Goal: Transaction & Acquisition: Purchase product/service

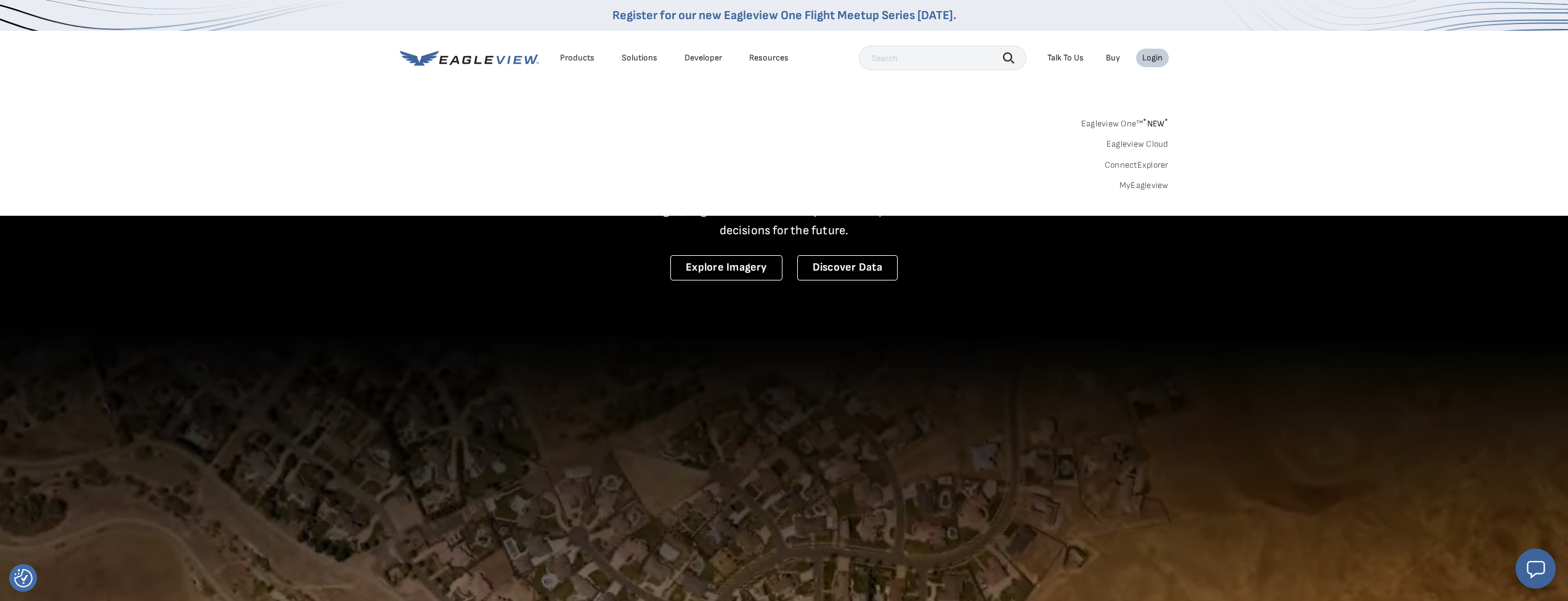
click at [1162, 184] on link "MyEagleview" at bounding box center [1144, 185] width 49 height 11
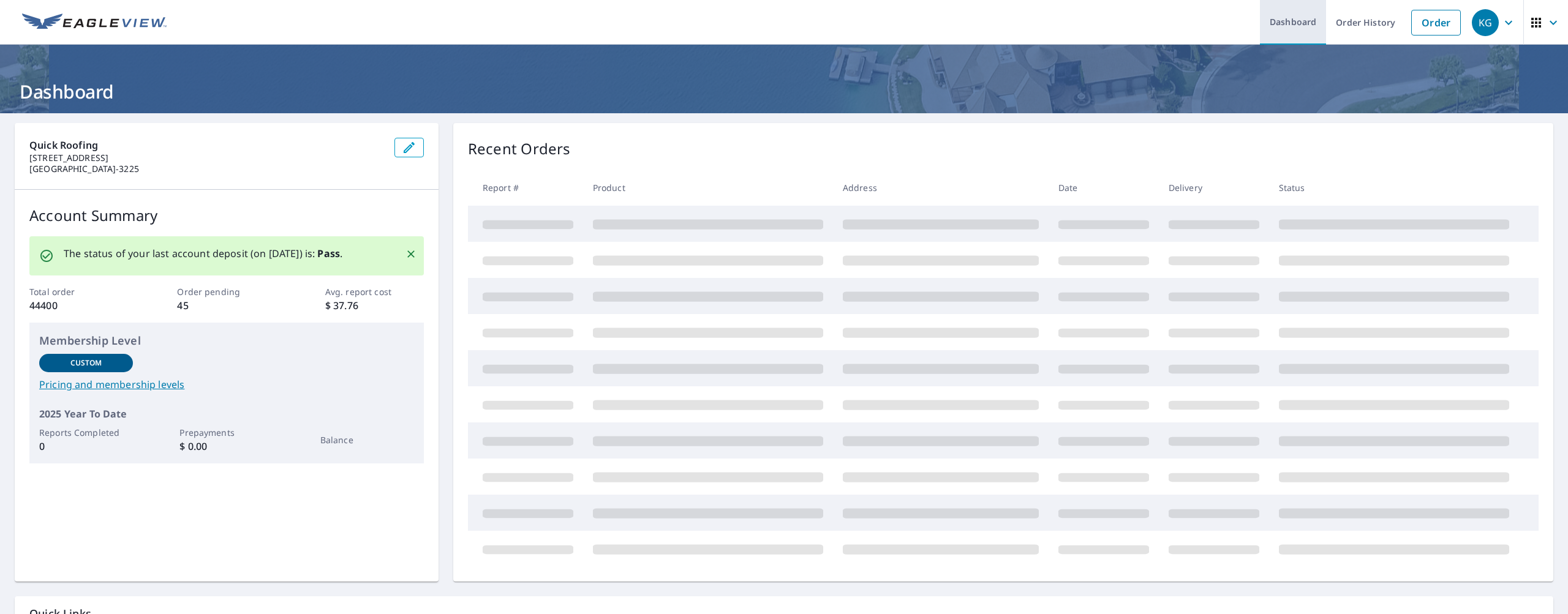
click at [1317, 22] on link "Dashboard" at bounding box center [1293, 22] width 66 height 45
click at [1356, 27] on link "Order History" at bounding box center [1365, 22] width 79 height 45
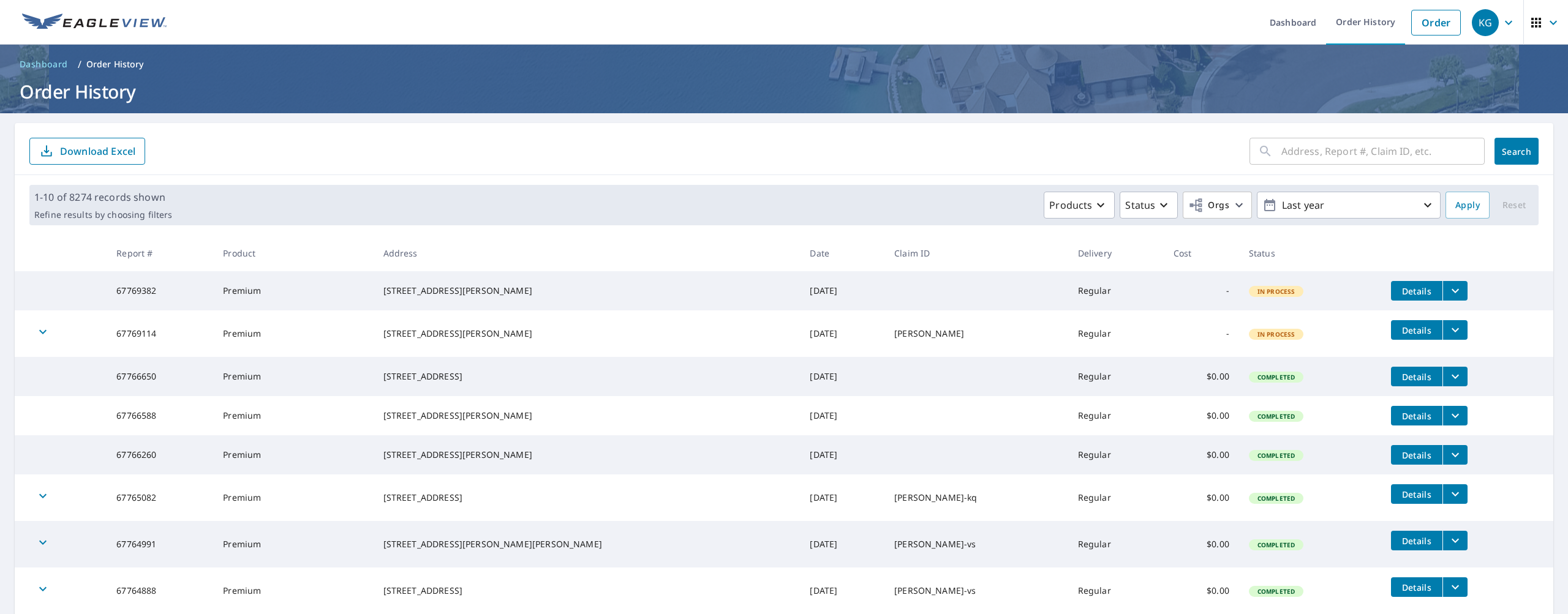
click at [1319, 158] on input "text" at bounding box center [1383, 151] width 203 height 34
type input "2981 Nau"
click at [1508, 151] on button "Search" at bounding box center [1517, 151] width 44 height 27
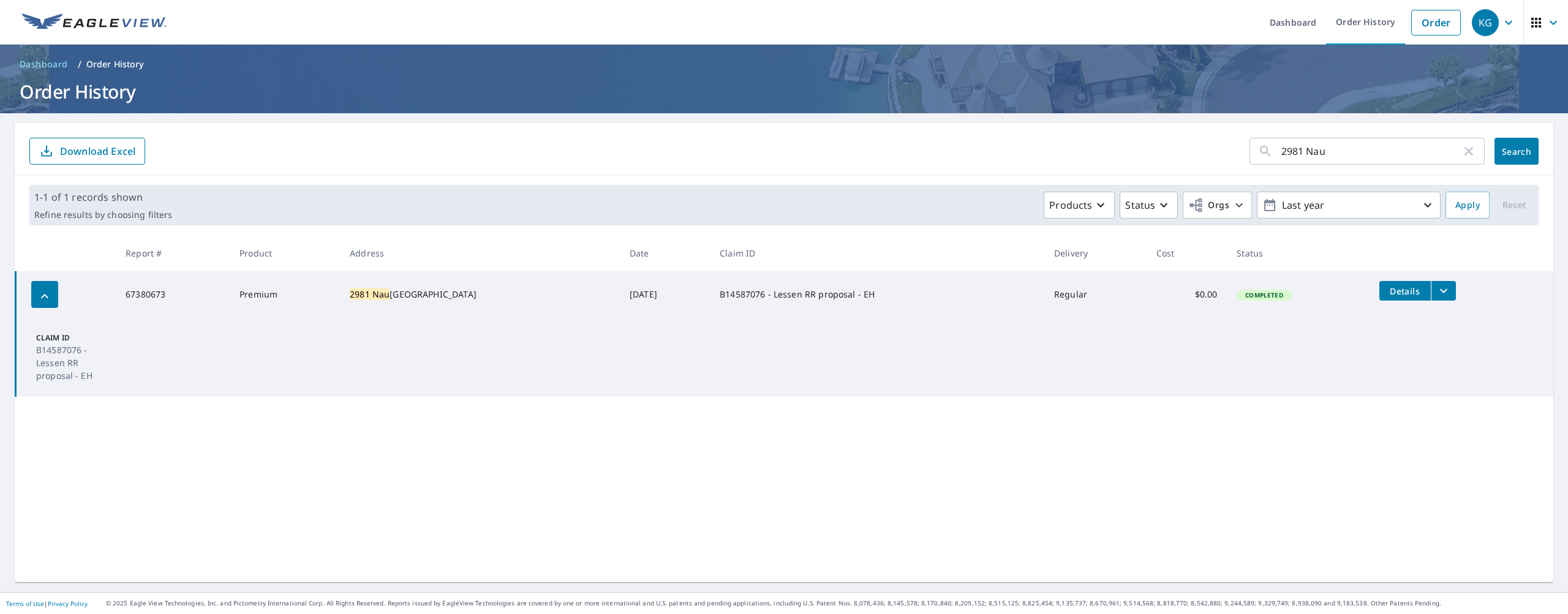
click at [1437, 291] on icon "filesDropdownBtn-67380673" at bounding box center [1444, 291] width 15 height 15
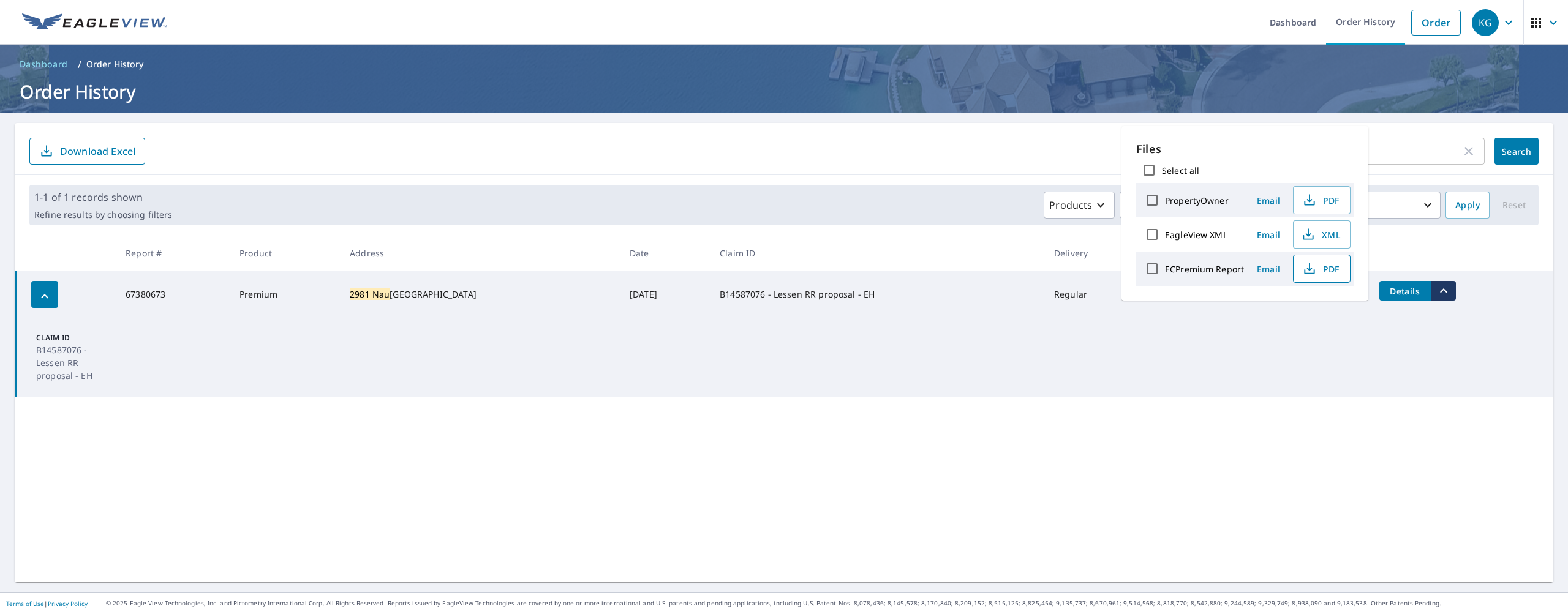
click at [1325, 263] on span "PDF" at bounding box center [1321, 269] width 39 height 15
click at [1413, 32] on link "Order" at bounding box center [1436, 23] width 50 height 26
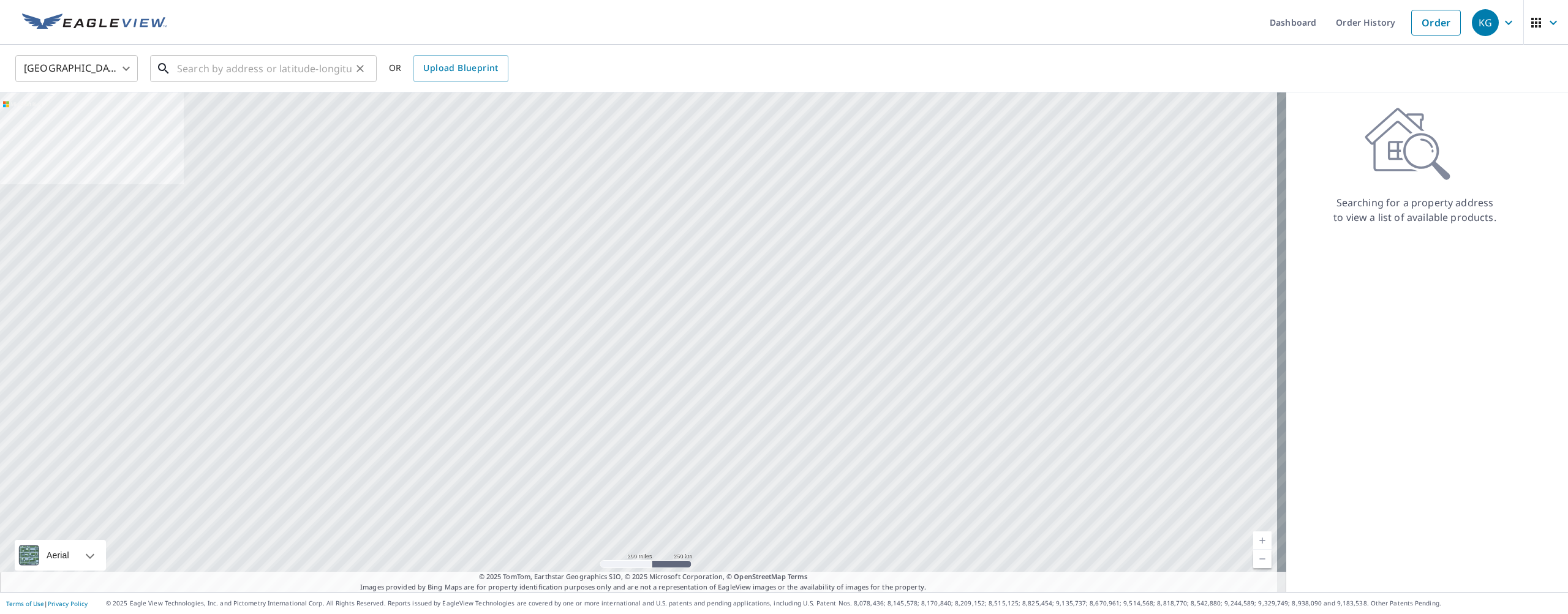
click at [267, 75] on input "text" at bounding box center [264, 68] width 175 height 34
paste input "1213 Osprey Way, Apopka, FL 32712"
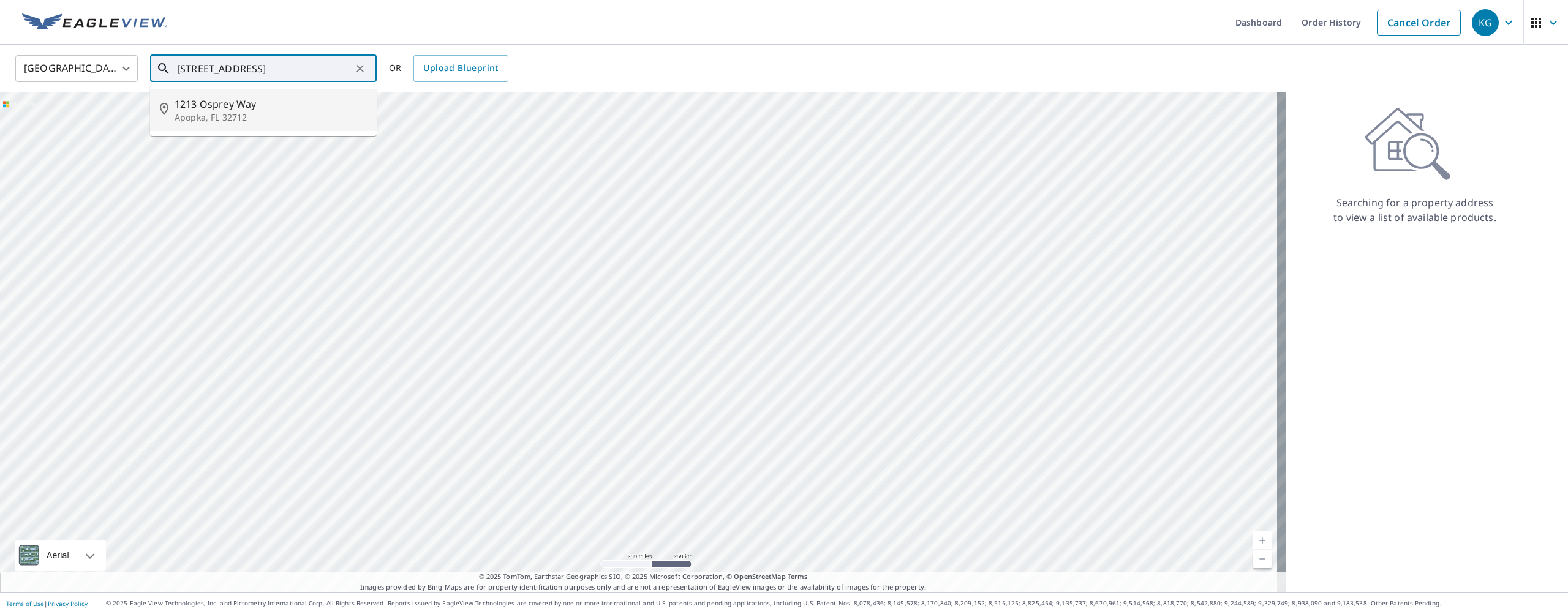
click at [201, 100] on span "1213 Osprey Way" at bounding box center [271, 104] width 192 height 15
type input "1213 Osprey Way Apopka, FL 32712"
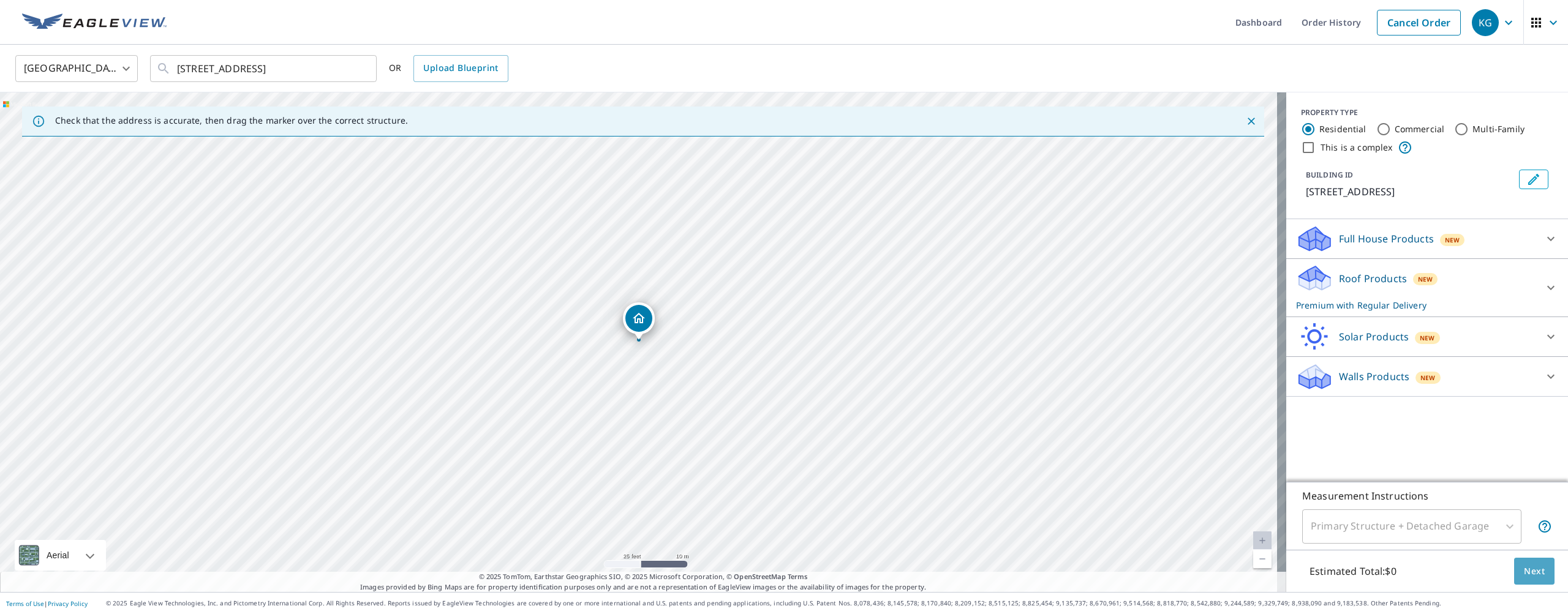
click at [1524, 569] on span "Next" at bounding box center [1534, 571] width 21 height 16
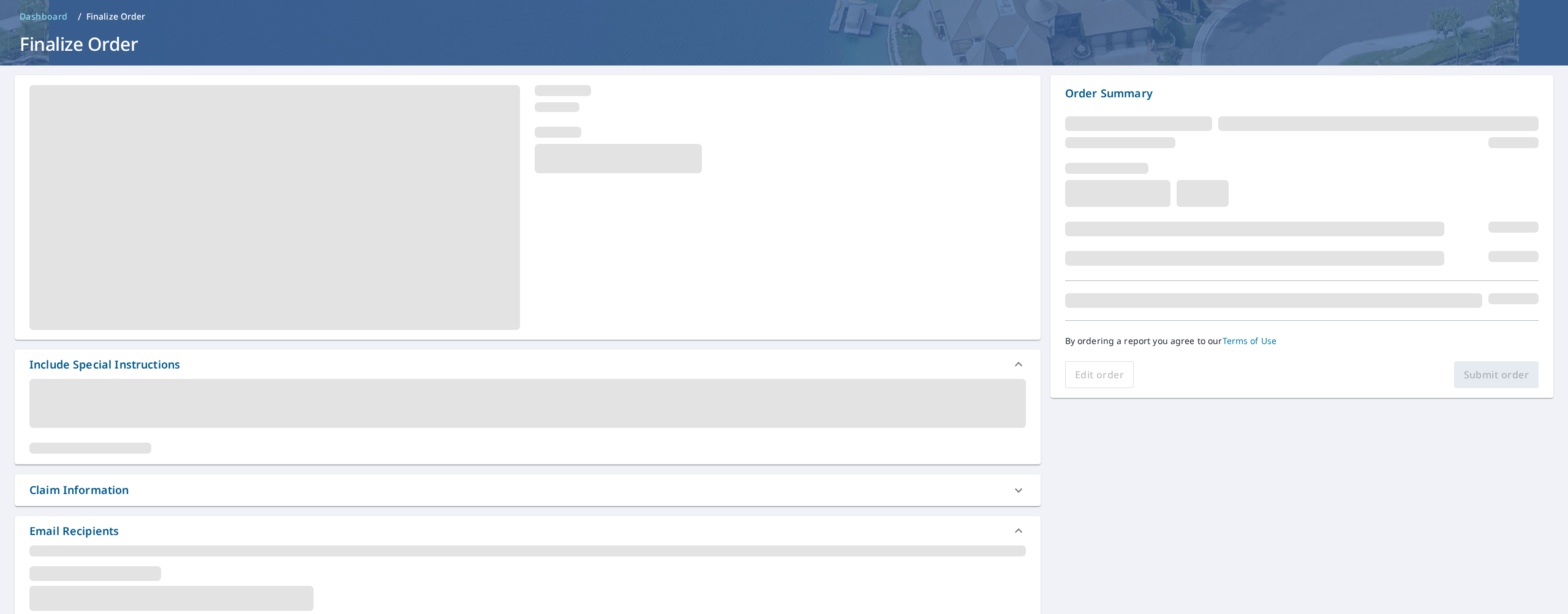
scroll to position [82, 0]
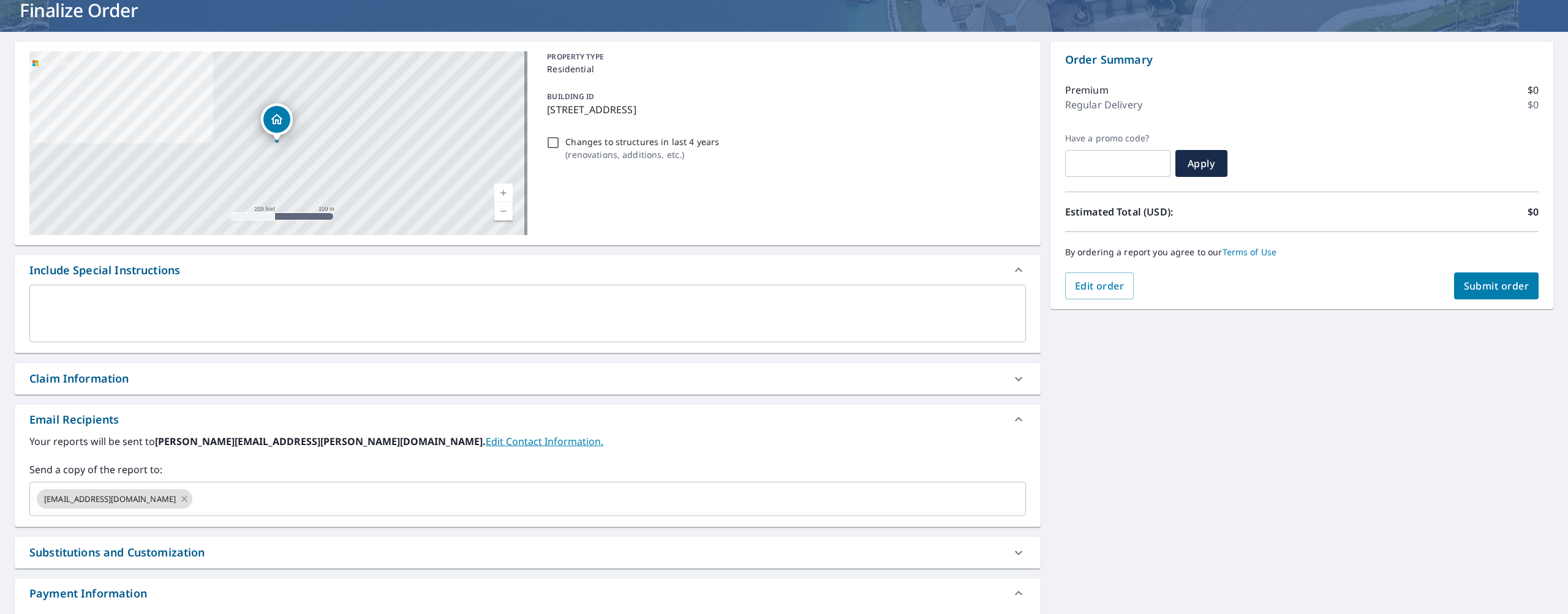
click at [126, 389] on div "Claim Information" at bounding box center [528, 378] width 1026 height 31
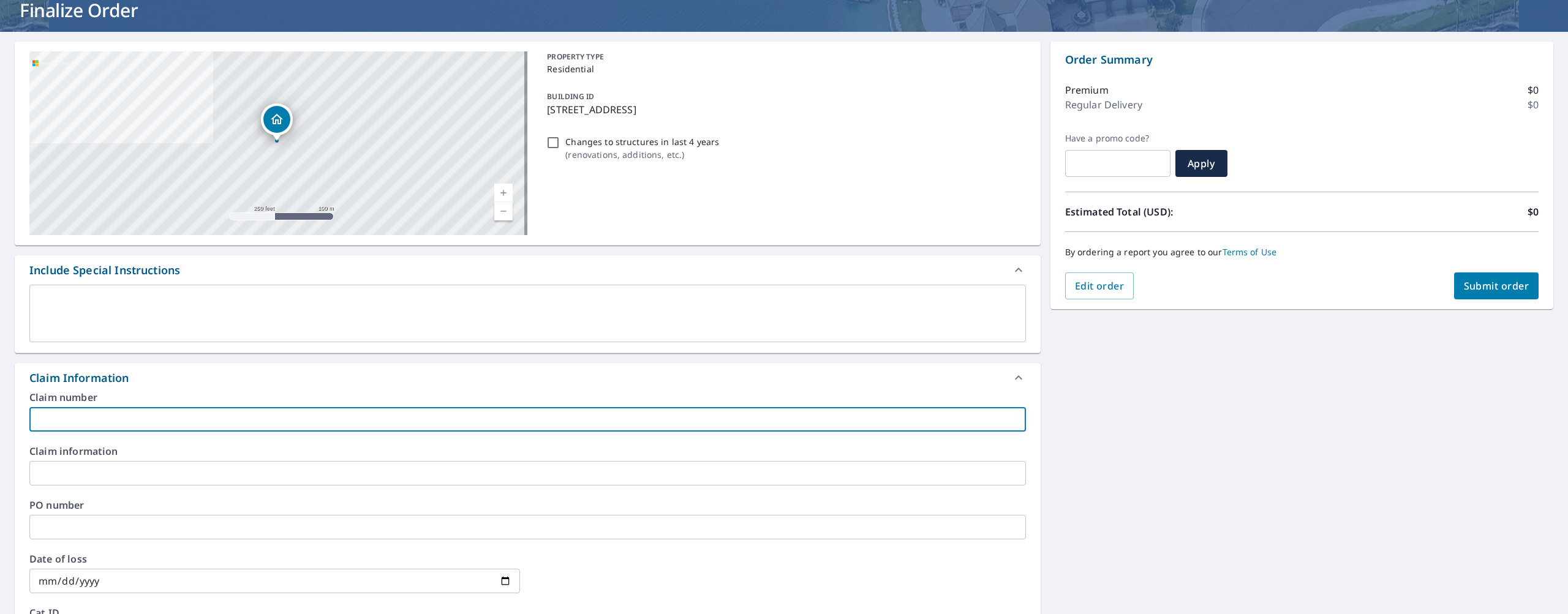
click at [126, 421] on input "text" at bounding box center [527, 419] width 996 height 25
paste input "B14706420"
click at [196, 420] on input "B14706420 - Lessen RR proposal -EH" at bounding box center [527, 419] width 996 height 25
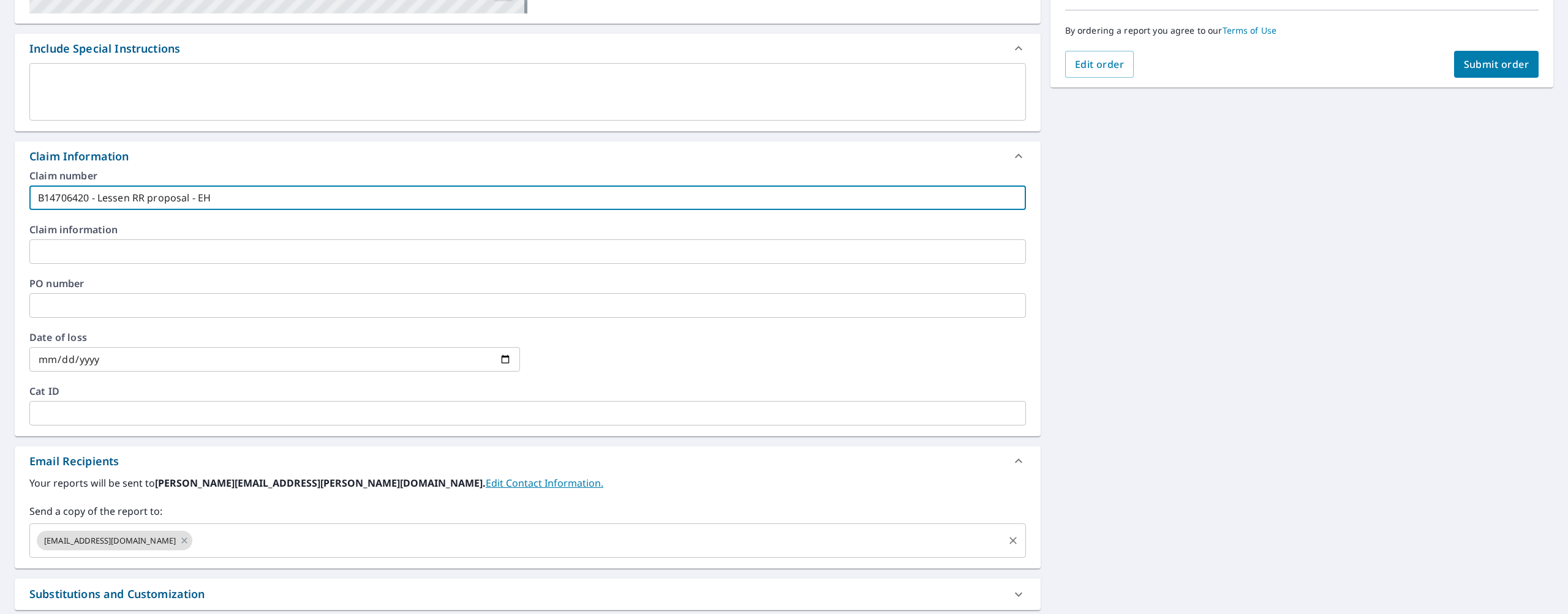
type input "B14706420 - Lessen RR proposal - EH"
drag, startPoint x: 203, startPoint y: 533, endPoint x: 205, endPoint y: 565, distance: 32.1
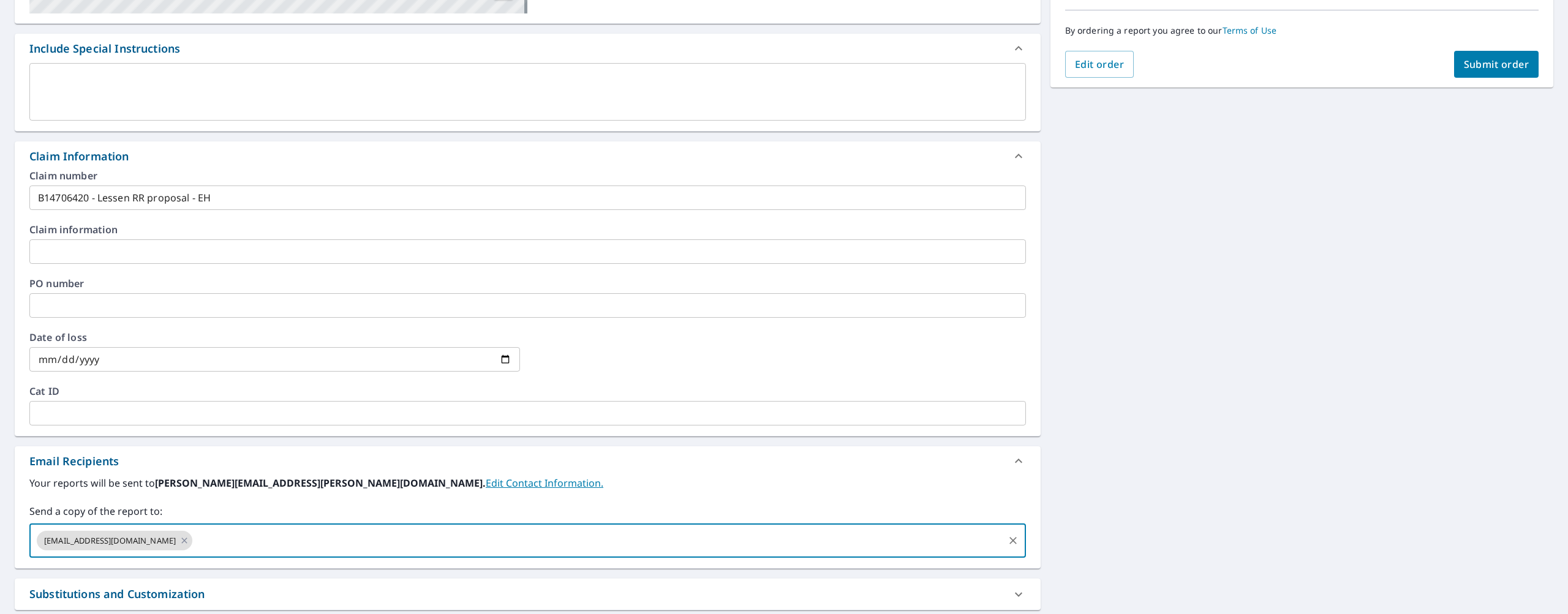
paste input "Ethan.herrera@quickroofing.com"
type input "Ethan.herrera@quickroofing.com"
paste input "Kerry.Quick@quickroofing.com"
type input "Kerry.Quick@quickroofing.com"
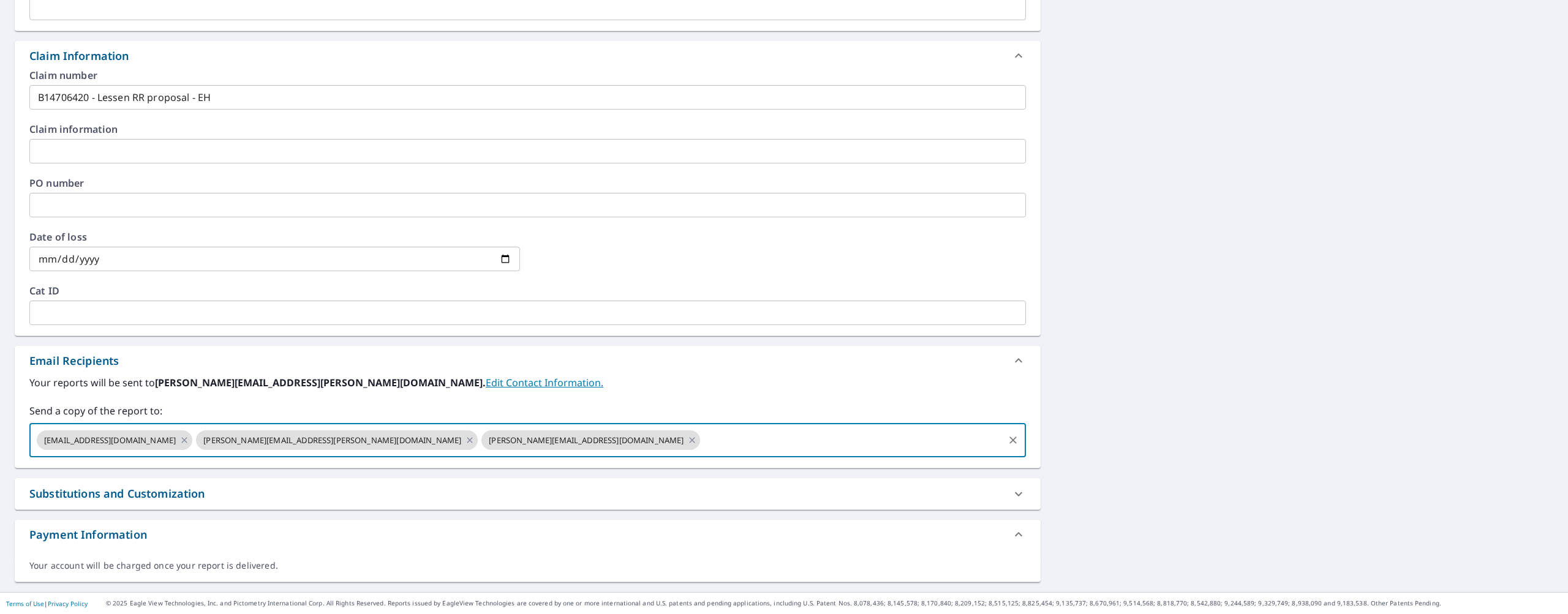
scroll to position [0, 0]
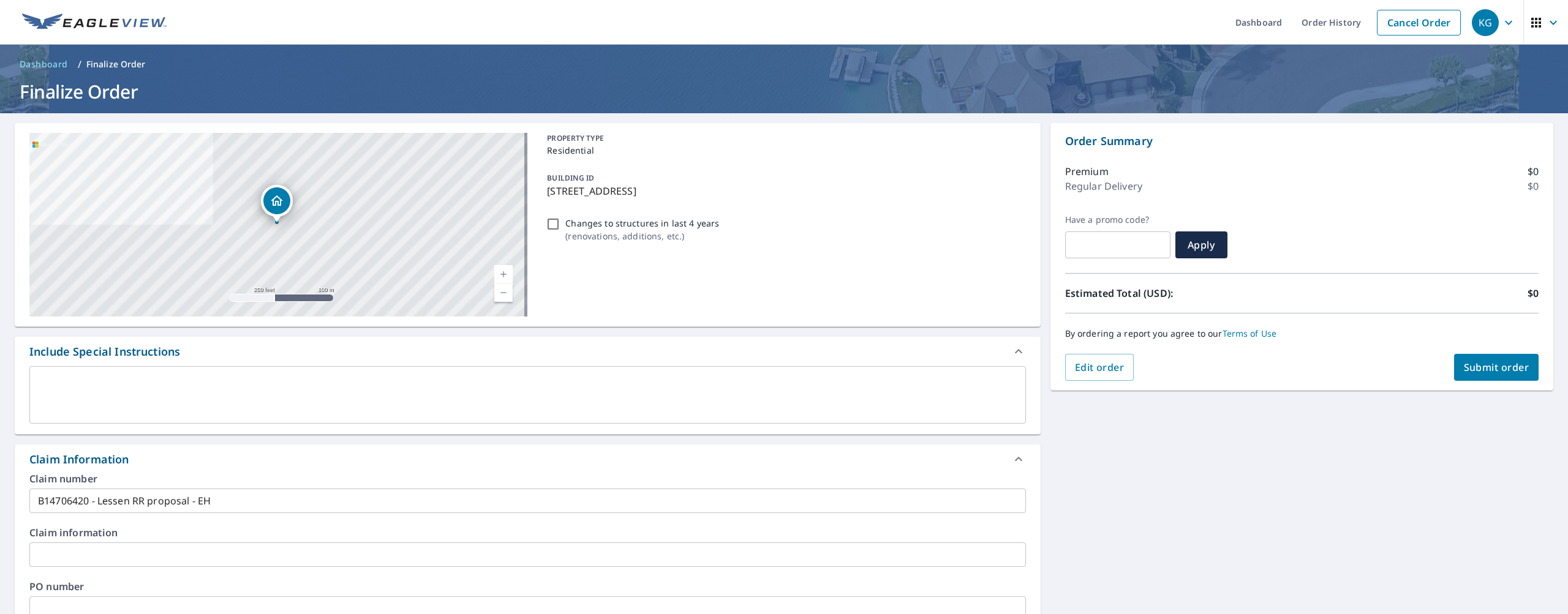
click at [1477, 372] on span "Submit order" at bounding box center [1496, 367] width 65 height 14
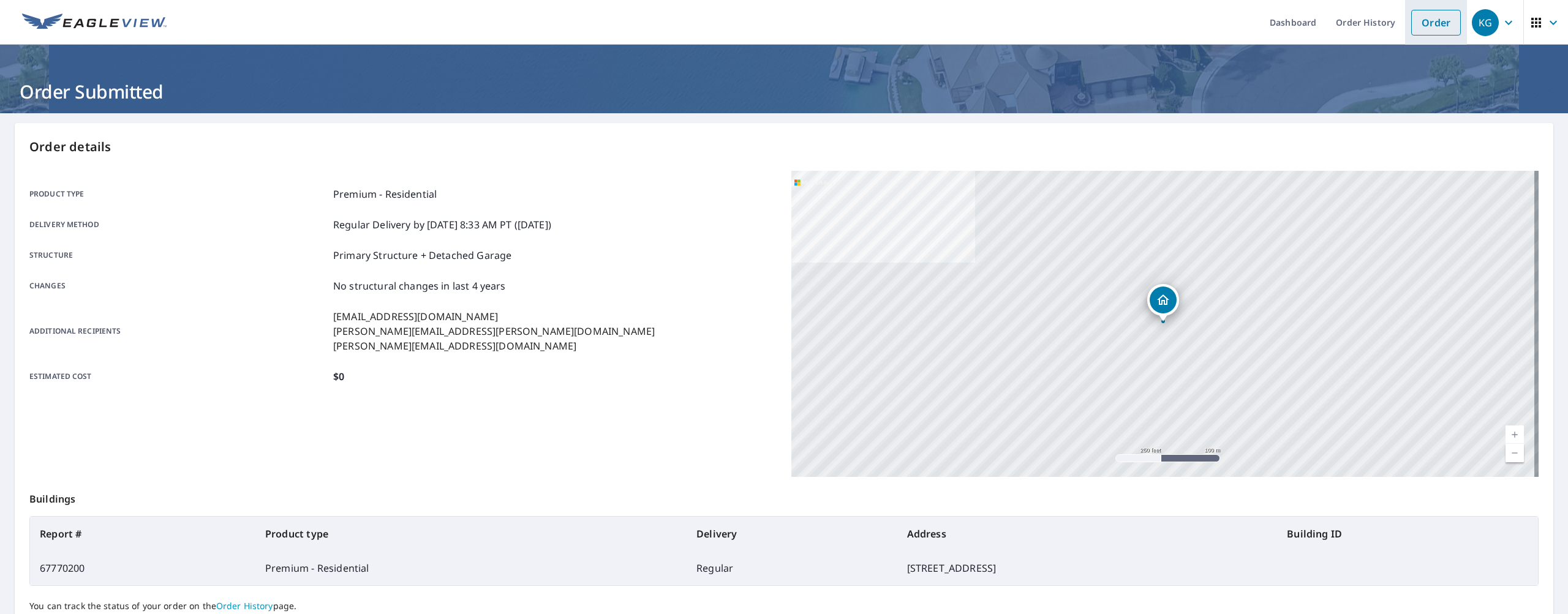
click at [1422, 17] on link "Order" at bounding box center [1436, 23] width 50 height 26
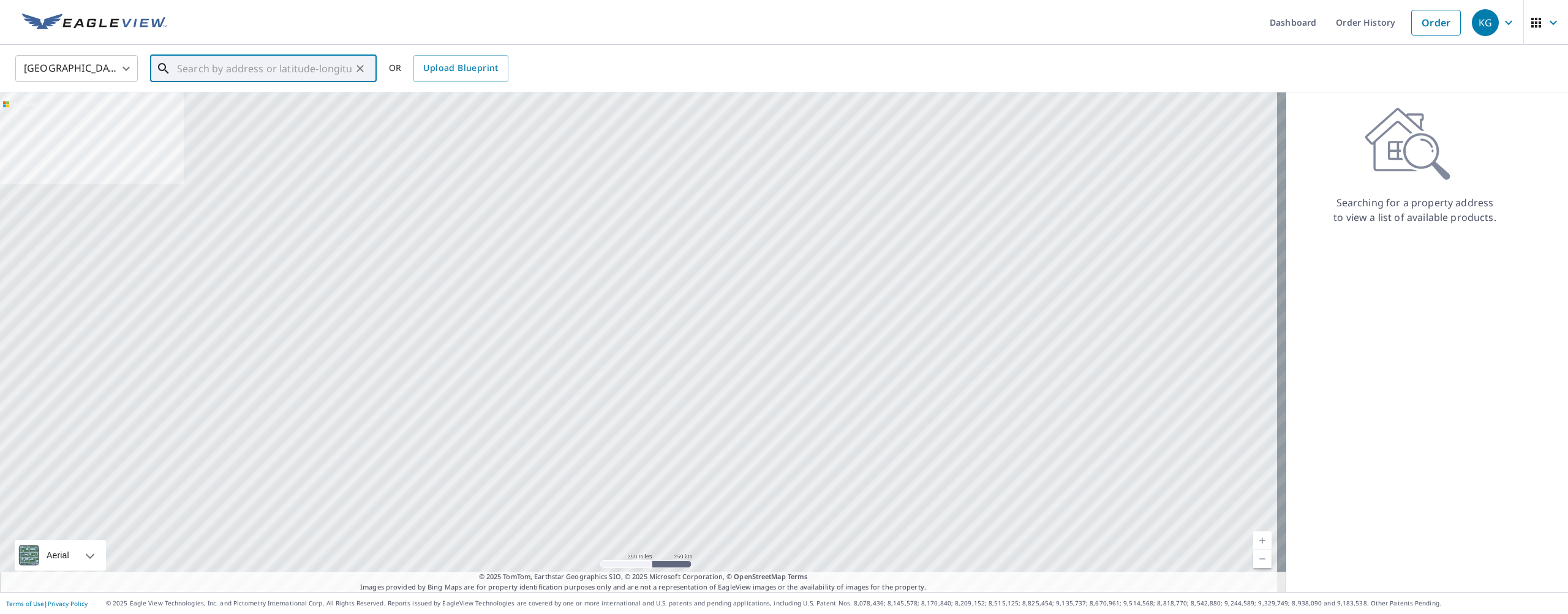
click at [276, 76] on input "text" at bounding box center [264, 68] width 175 height 34
paste input "4011 Thackery Way, Plant City, FL 33566"
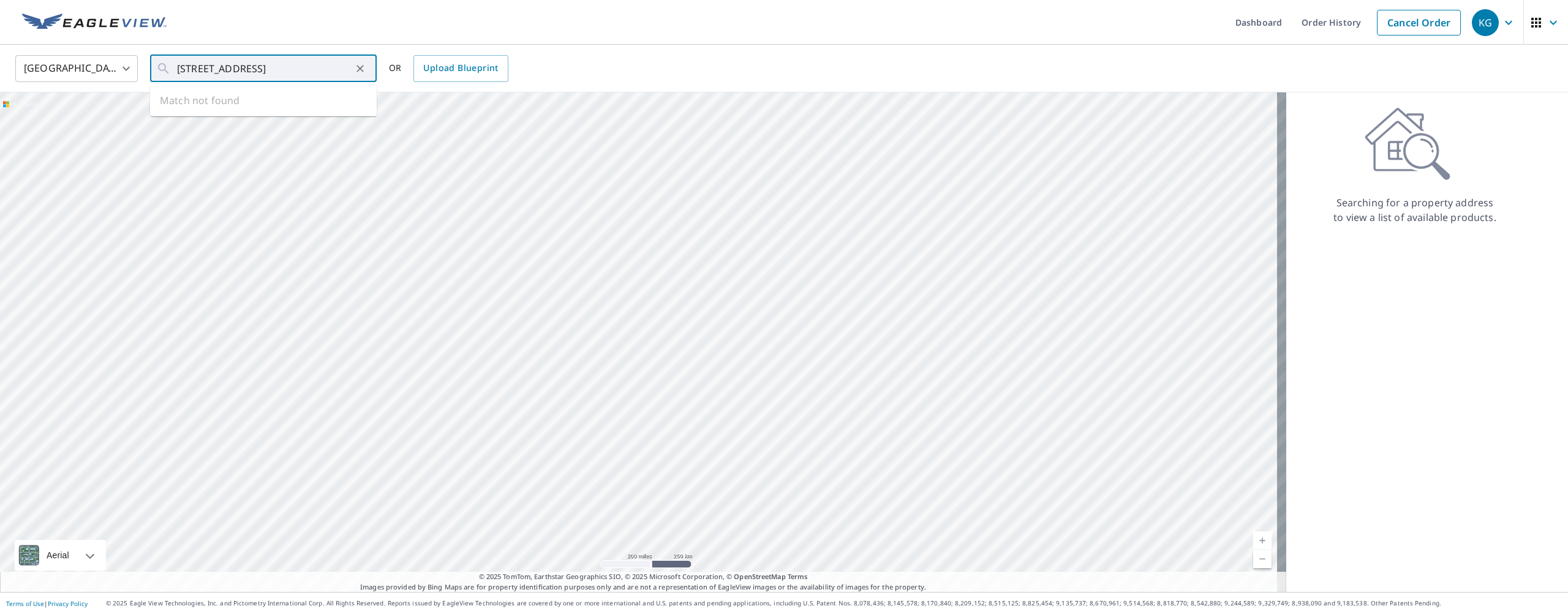
type input "4011 Thackery Way Plant City, FL 33566"
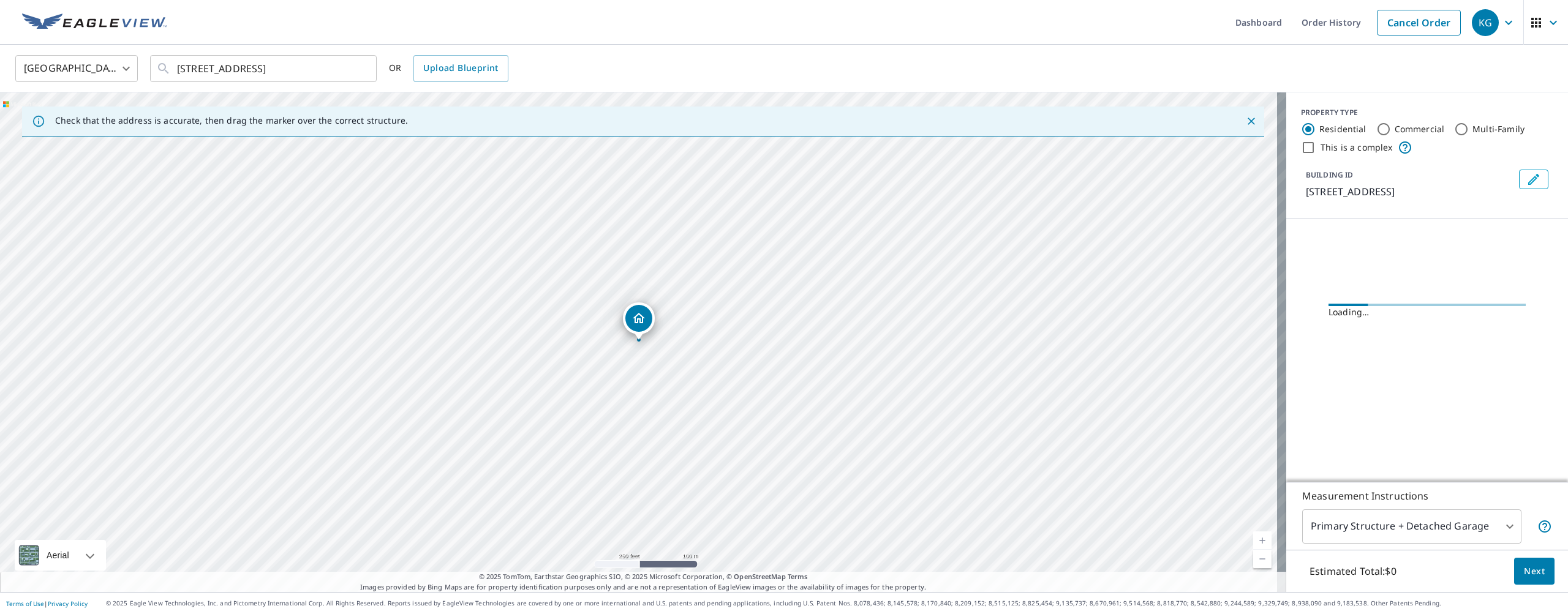
click at [1524, 568] on span "Next" at bounding box center [1534, 571] width 21 height 16
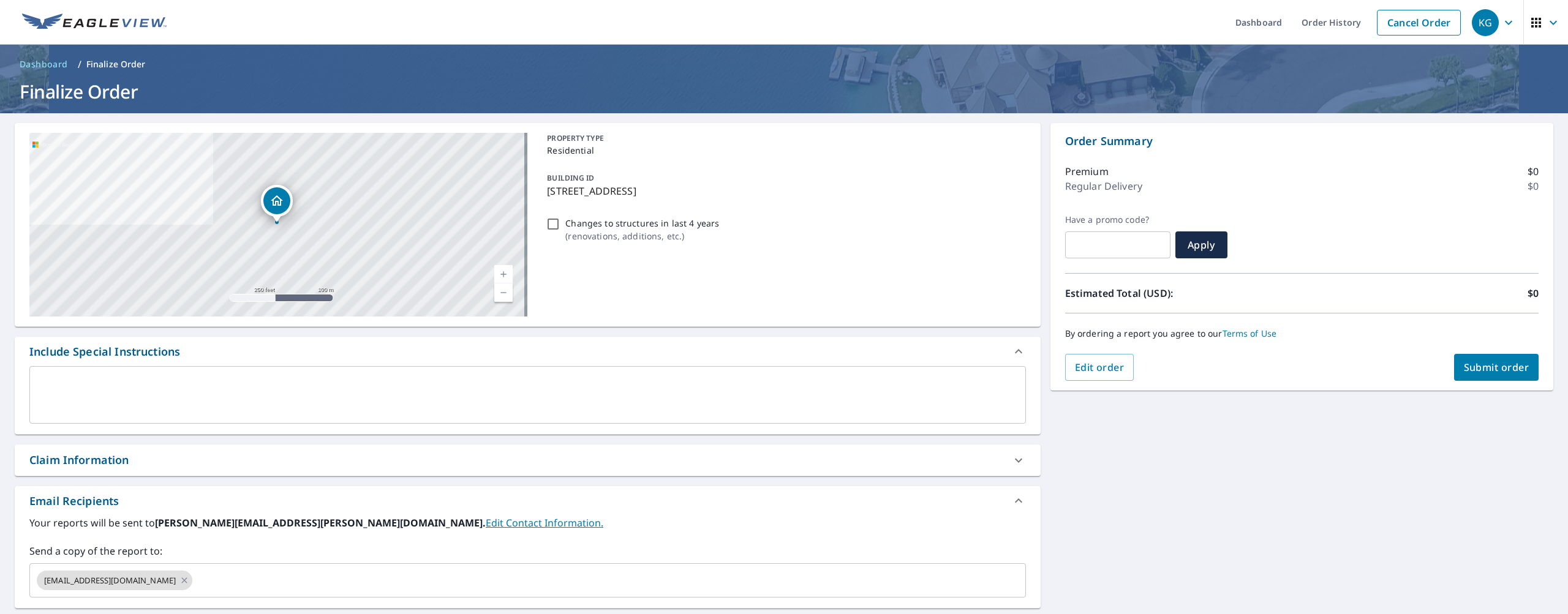
click at [553, 222] on input "Changes to structures in last 4 years ( renovations, additions, etc. )" at bounding box center [553, 224] width 15 height 15
checkbox input "true"
drag, startPoint x: 161, startPoint y: 454, endPoint x: 159, endPoint y: 461, distance: 7.3
click at [161, 454] on div "Claim Information" at bounding box center [516, 460] width 974 height 17
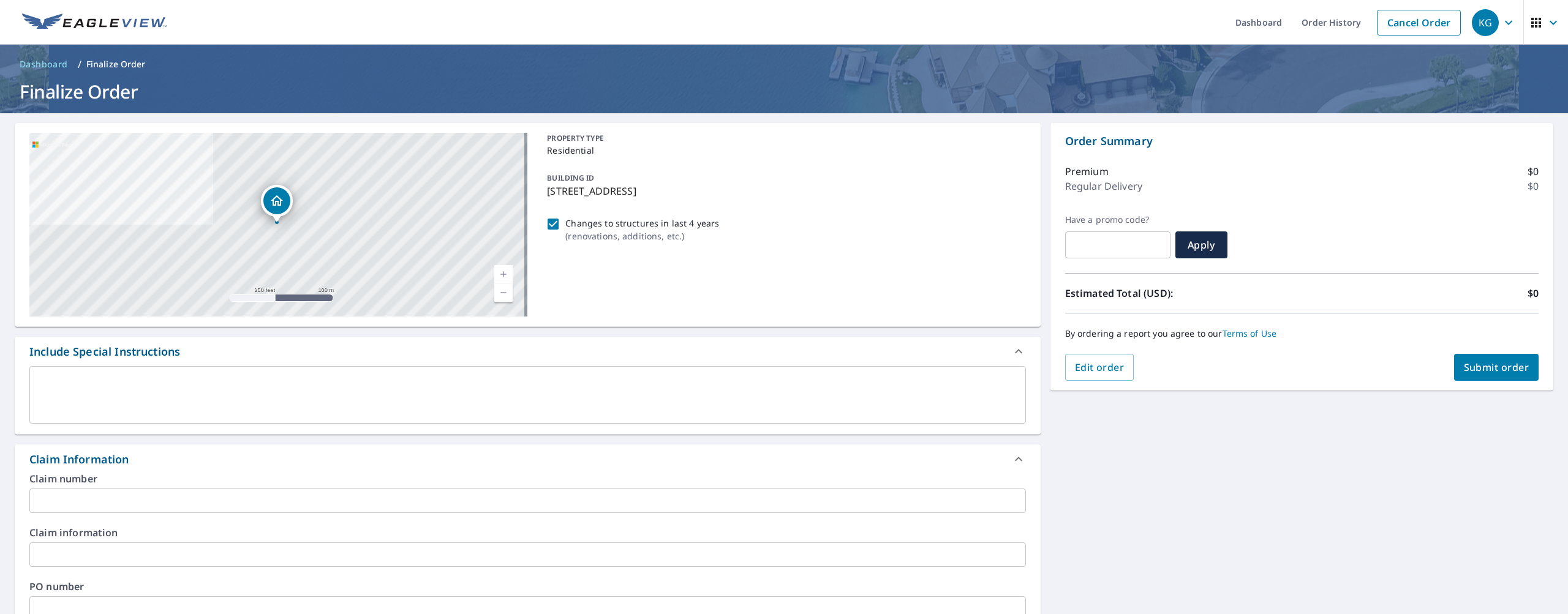
click at [101, 504] on input "text" at bounding box center [527, 501] width 996 height 25
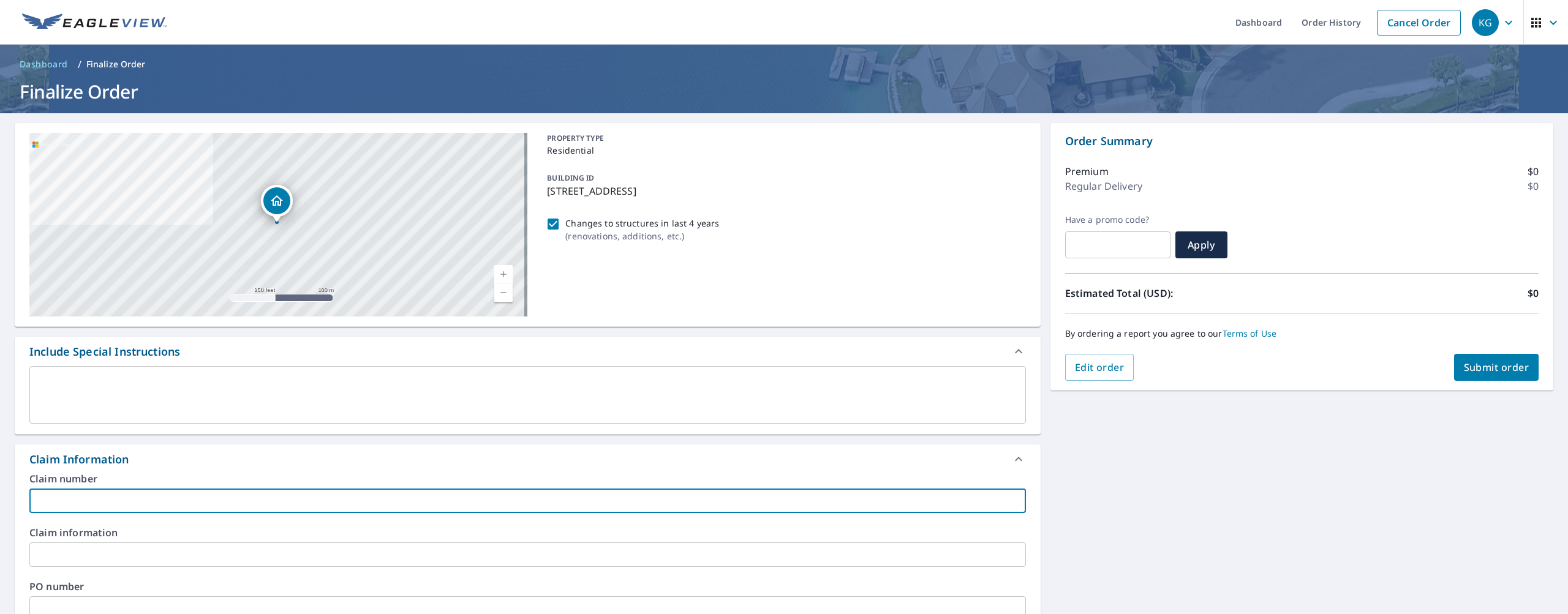
paste input "B14708914"
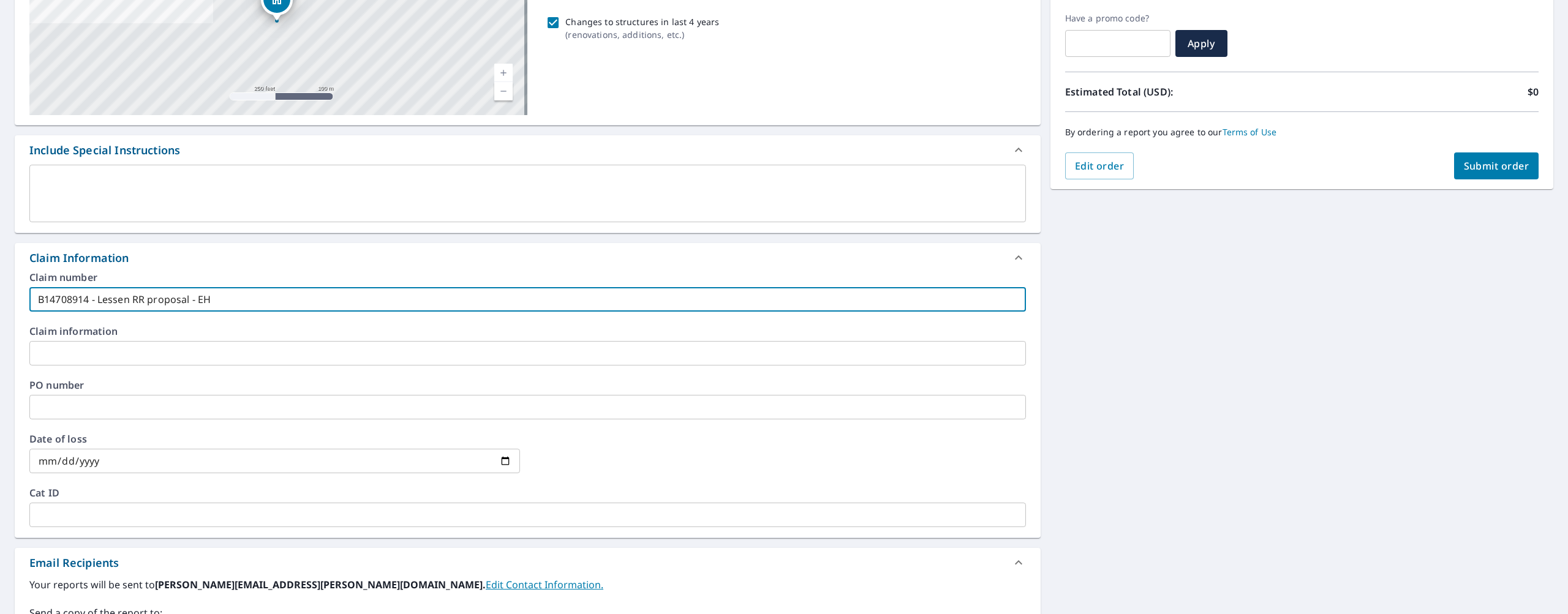
scroll to position [404, 0]
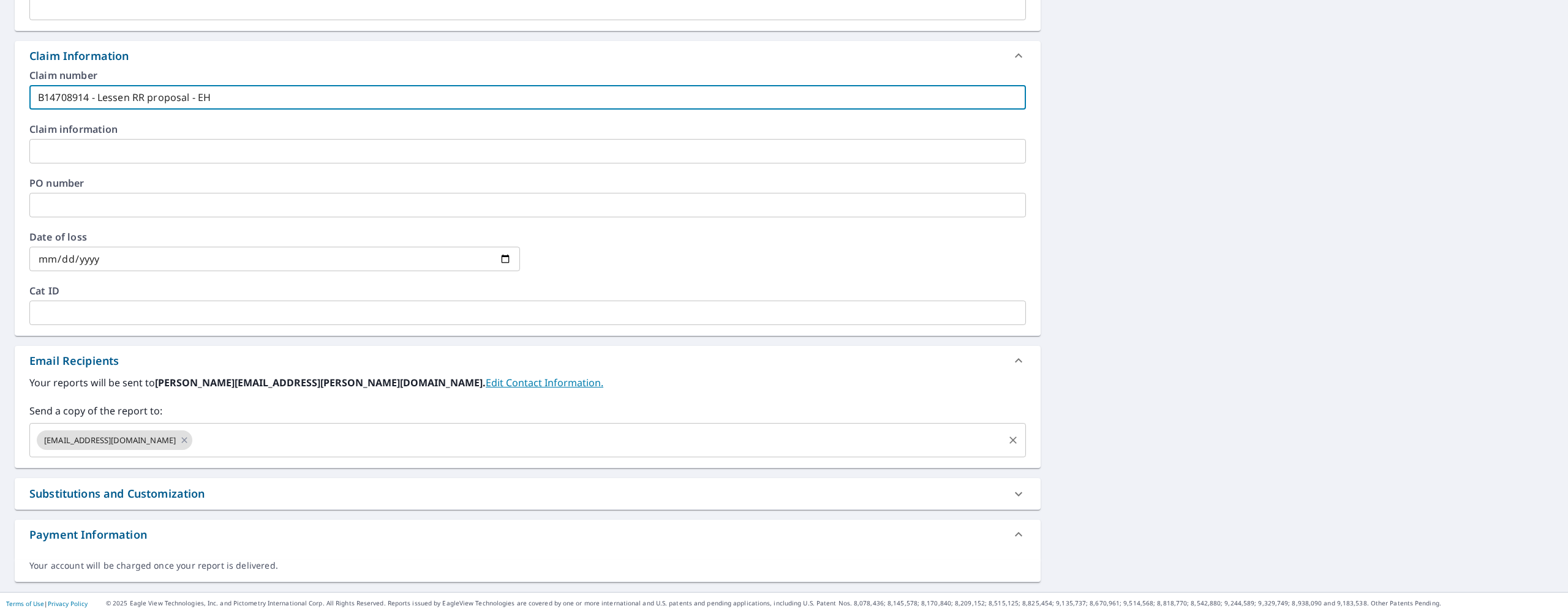
type input "B14708914 - Lessen RR proposal - EH"
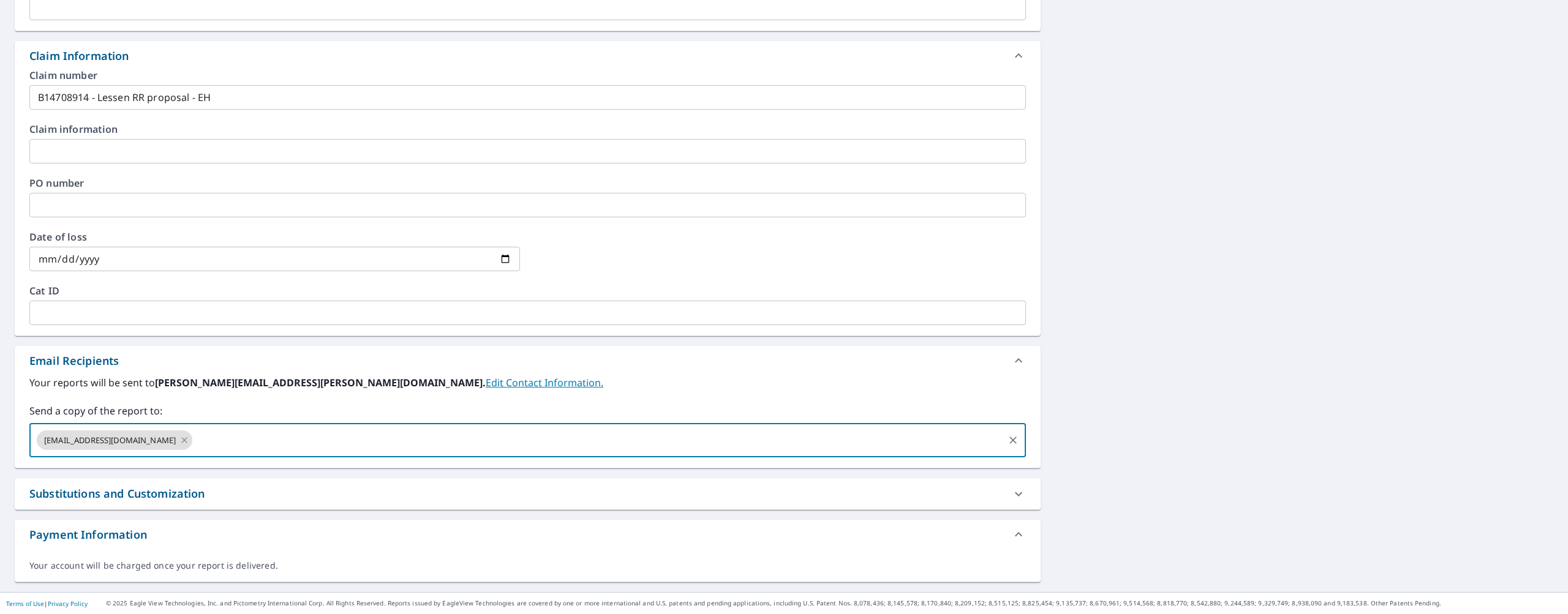
click at [313, 432] on input "text" at bounding box center [598, 440] width 807 height 23
paste input "Ethan.herrera@quickroofing.com"
type input "Ethan.herrera@quickroofing.com"
paste input "Kerry.Quick@quickroofing.com"
type input "Kerry.Quick@quickroofing.com"
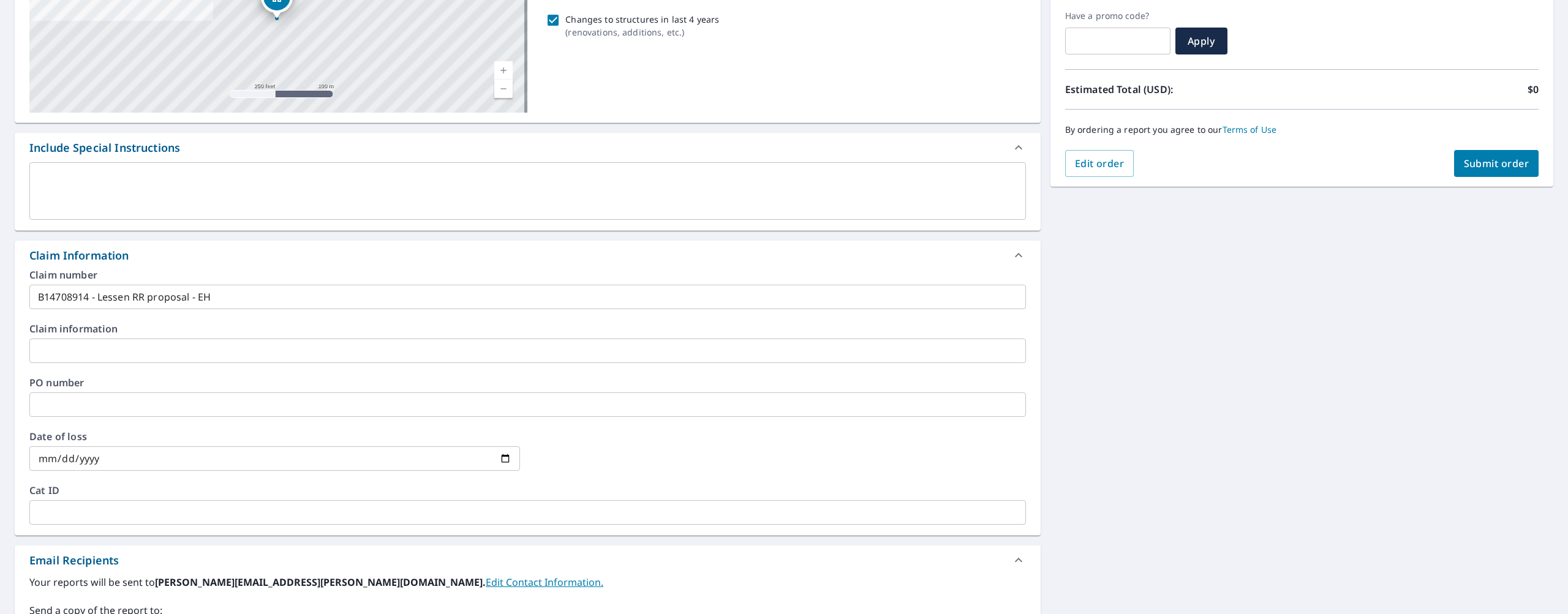
scroll to position [0, 0]
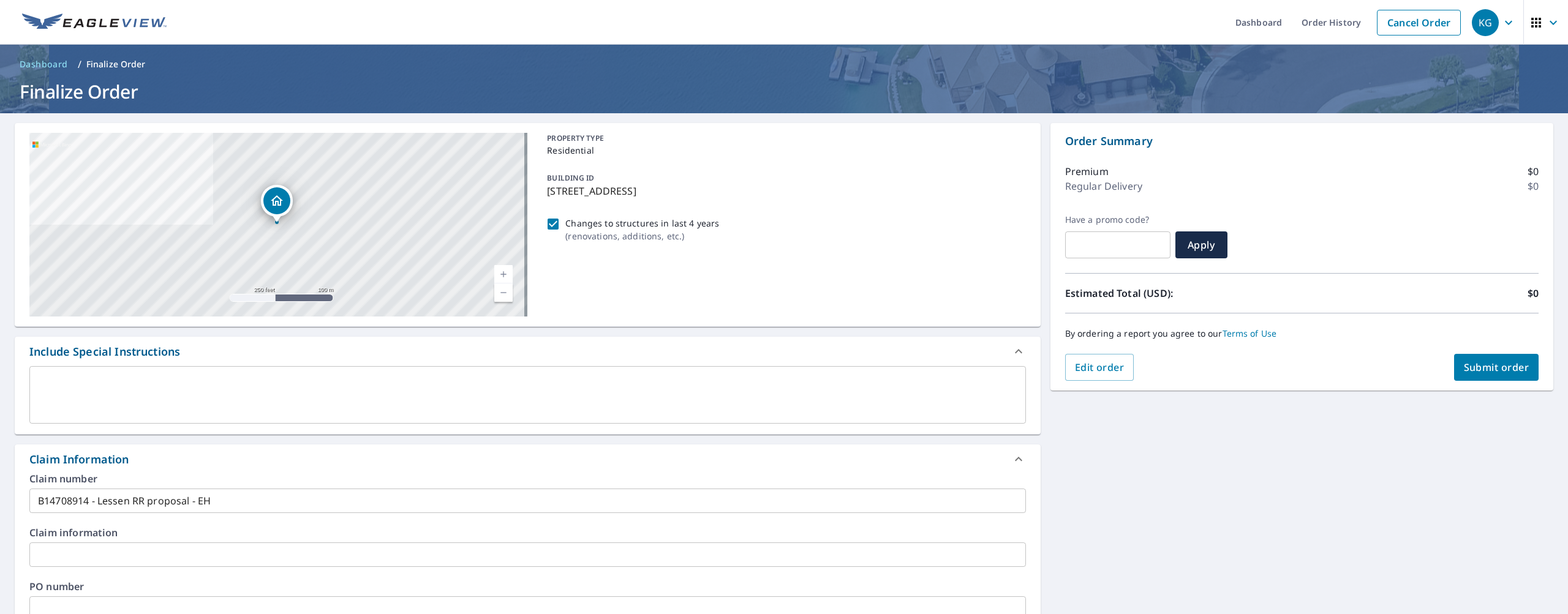
click at [1478, 376] on button "Submit order" at bounding box center [1497, 367] width 85 height 27
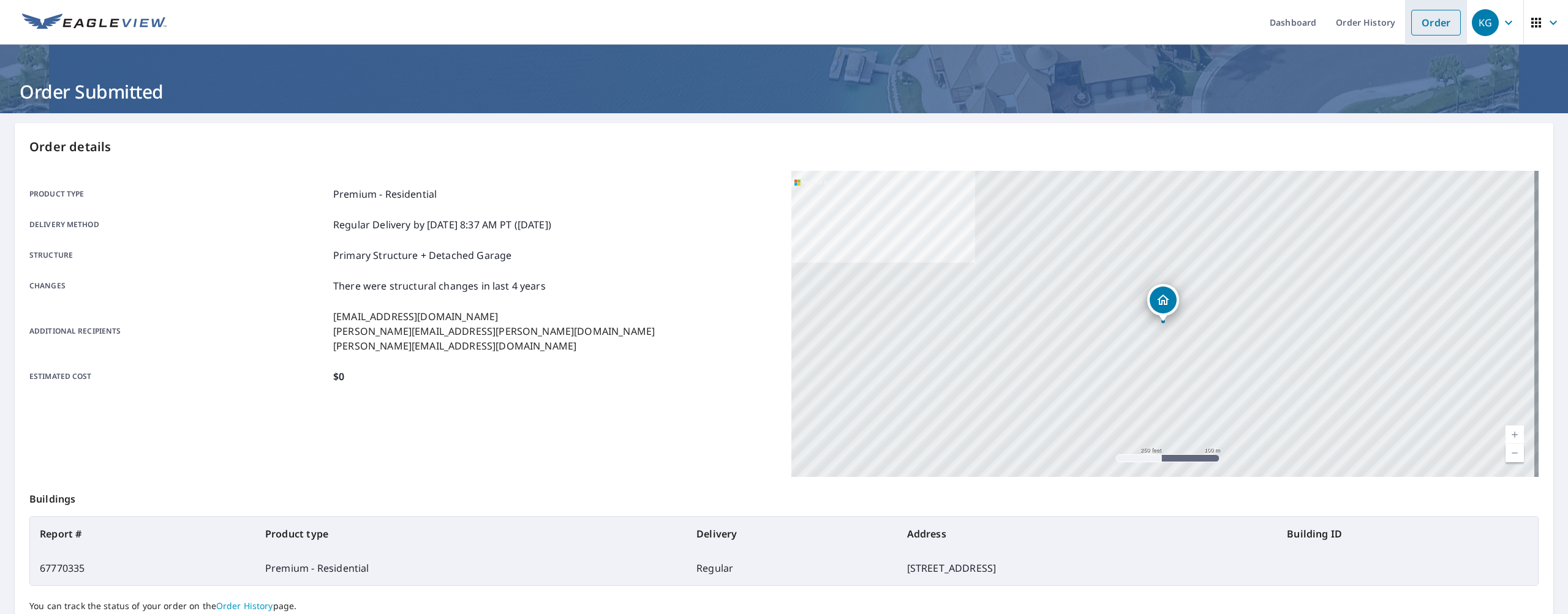
click at [1428, 27] on link "Order" at bounding box center [1436, 23] width 50 height 26
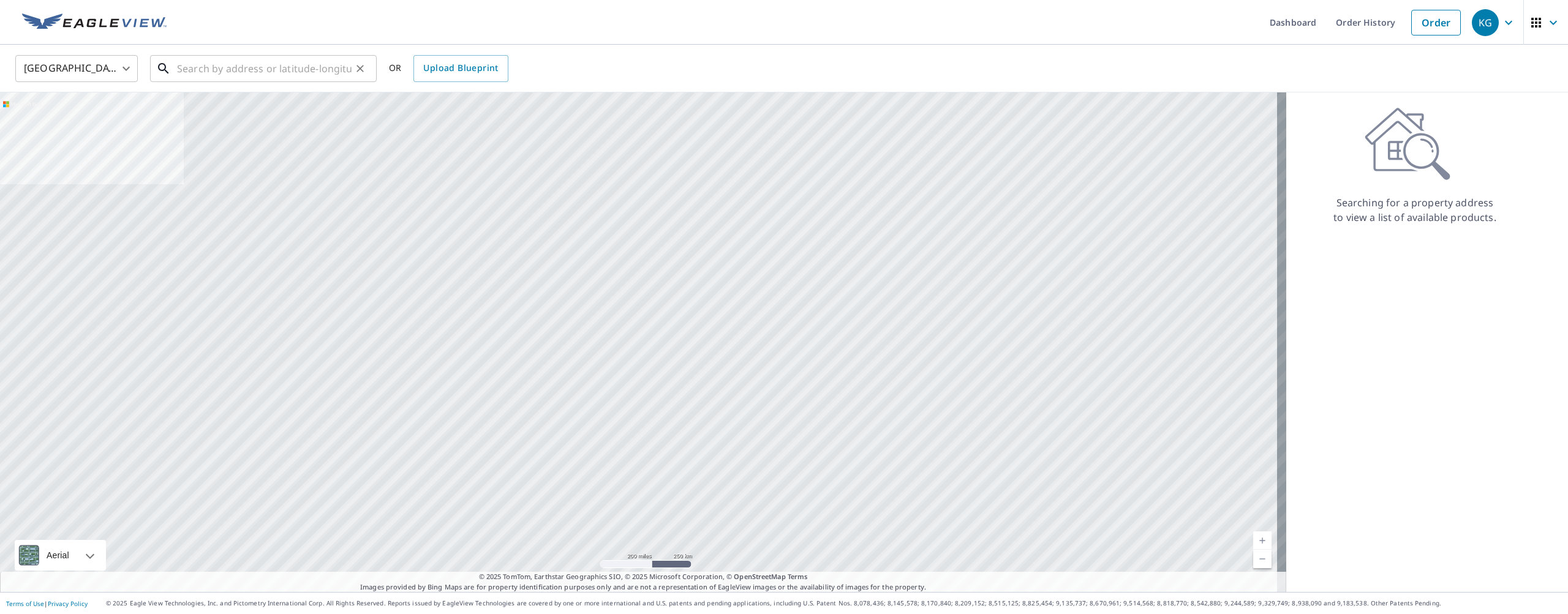
click at [263, 70] on input "text" at bounding box center [264, 68] width 175 height 34
paste input "8405 Baywood Vista Dr, Orlando, FL 32810"
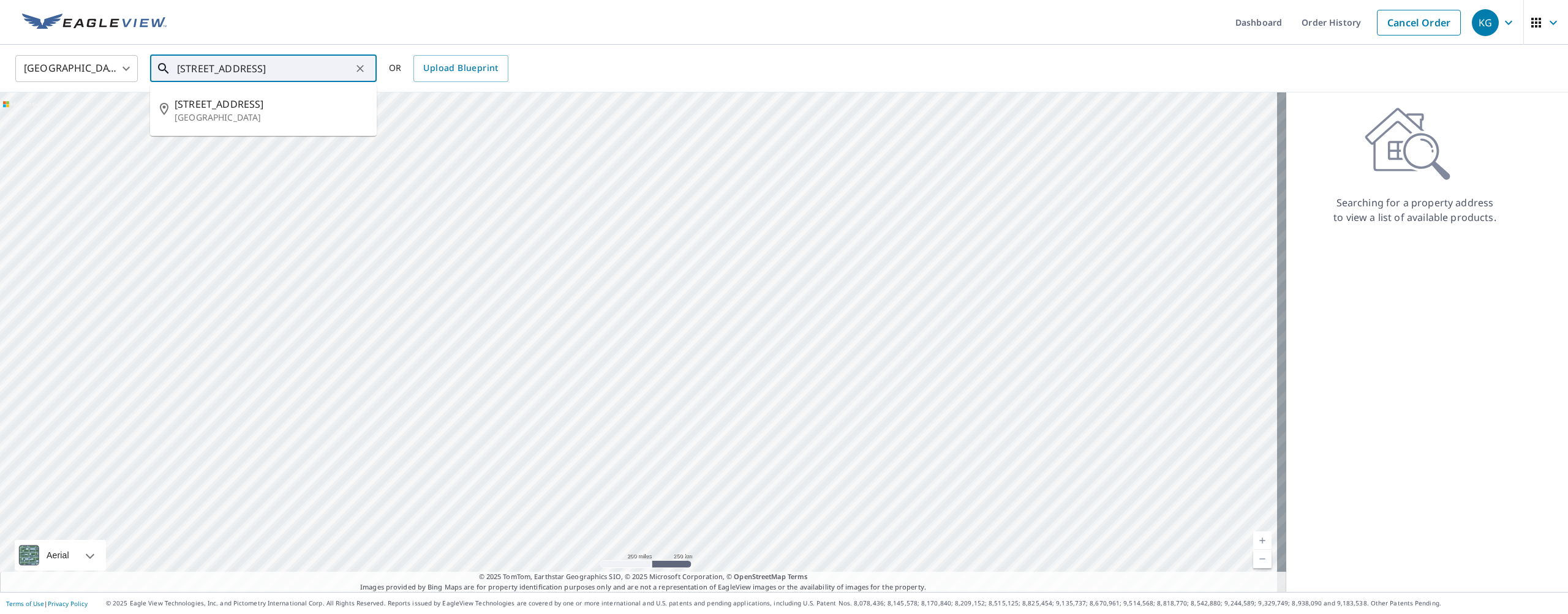
click at [205, 107] on span "8405 Baywood Vista Dr" at bounding box center [271, 104] width 192 height 15
type input "8405 Baywood Vista Dr Orlando, FL 32810"
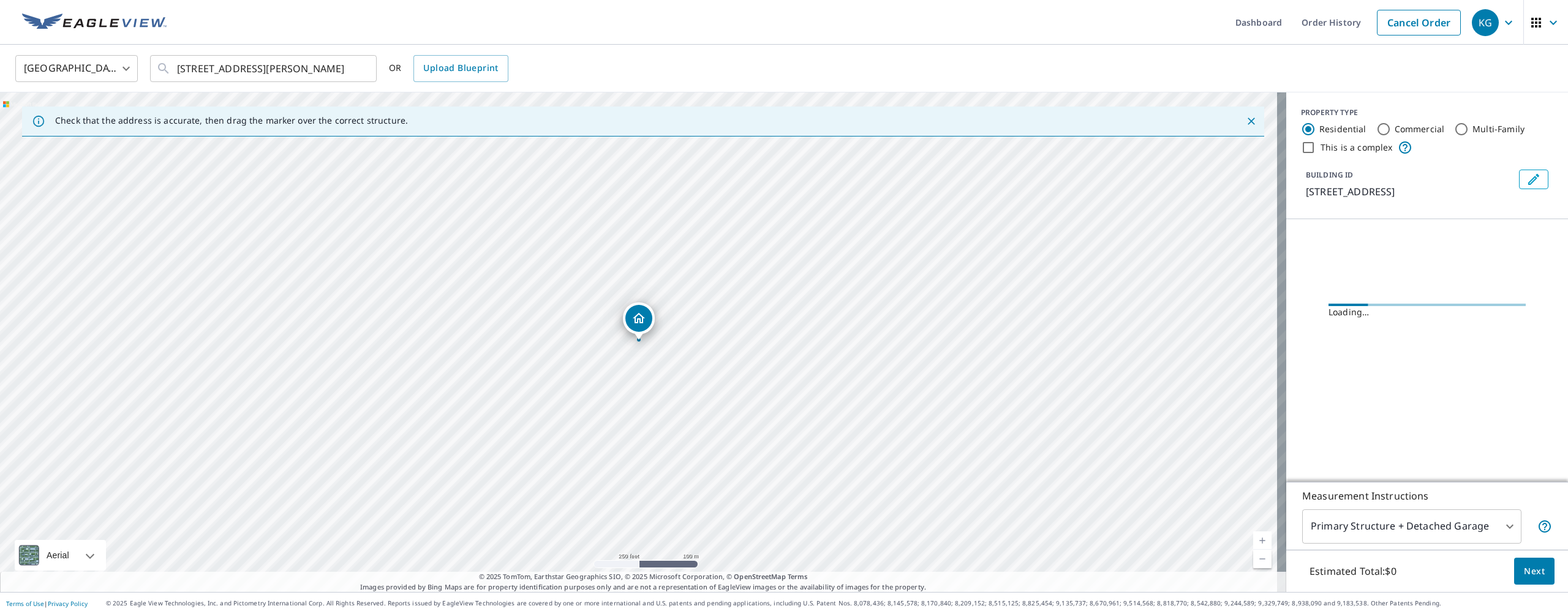
click at [1503, 568] on div "Estimated Total: $0 Next" at bounding box center [1427, 571] width 282 height 43
click at [1514, 569] on button "Next" at bounding box center [1534, 571] width 40 height 28
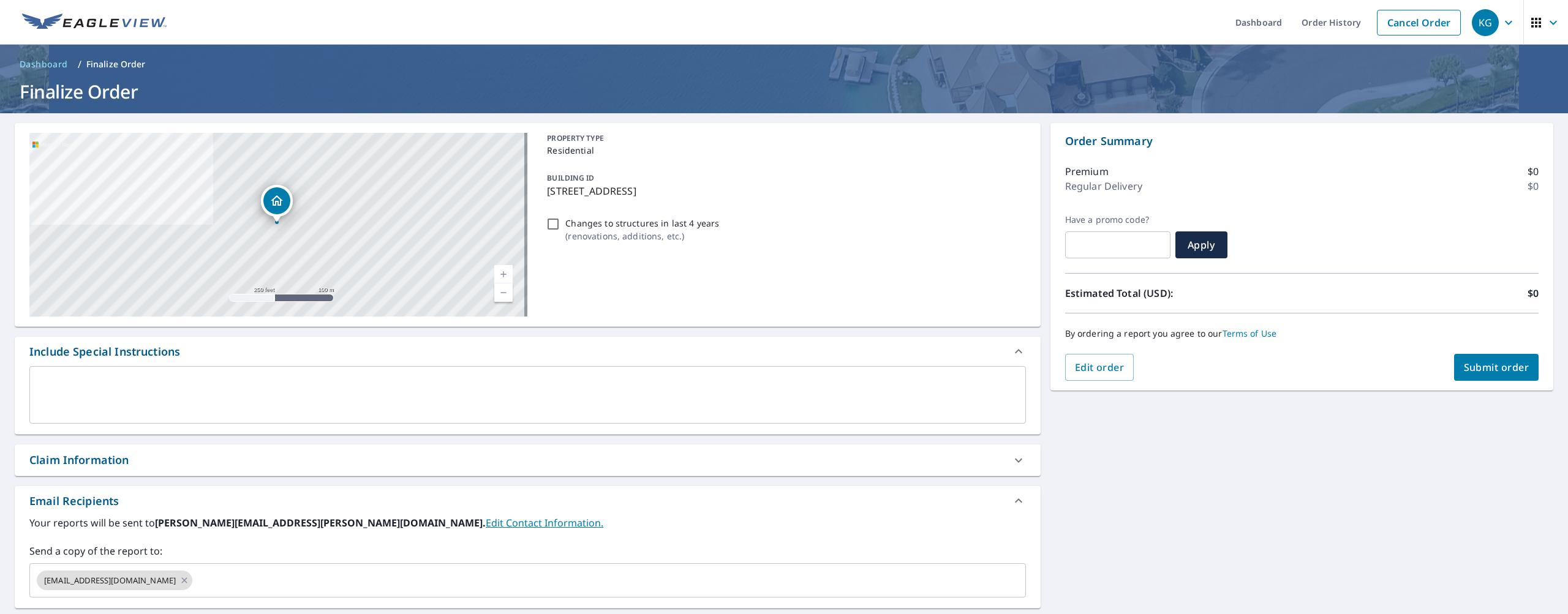
click at [555, 223] on input "Changes to structures in last 4 years ( renovations, additions, etc. )" at bounding box center [553, 224] width 15 height 15
checkbox input "true"
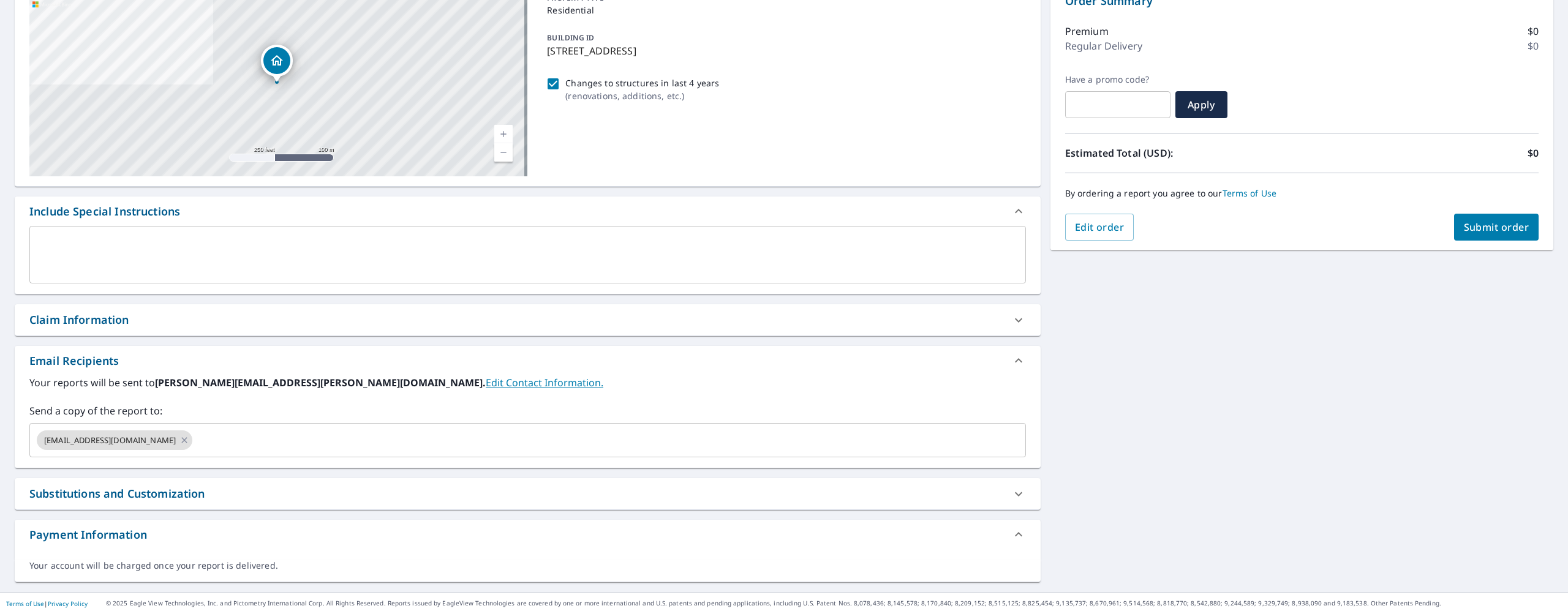
click at [139, 323] on div "Claim Information" at bounding box center [516, 320] width 974 height 17
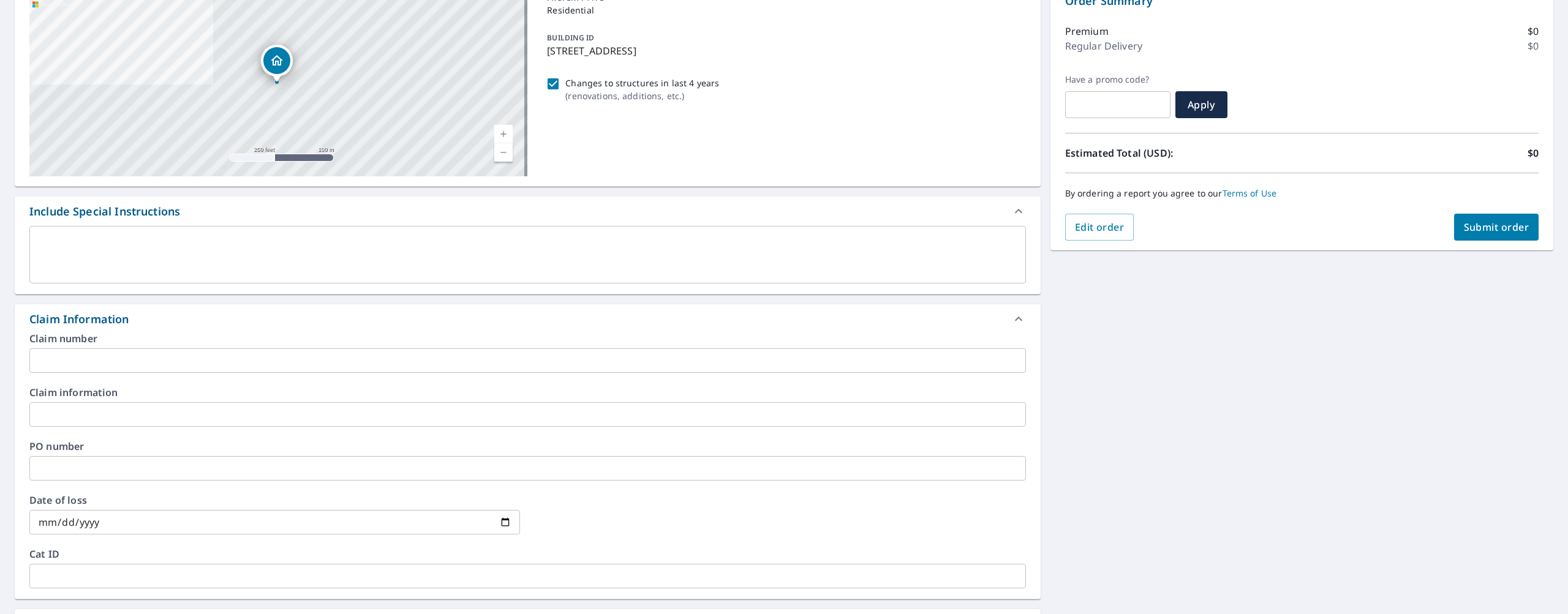
click at [140, 360] on input "text" at bounding box center [527, 360] width 996 height 25
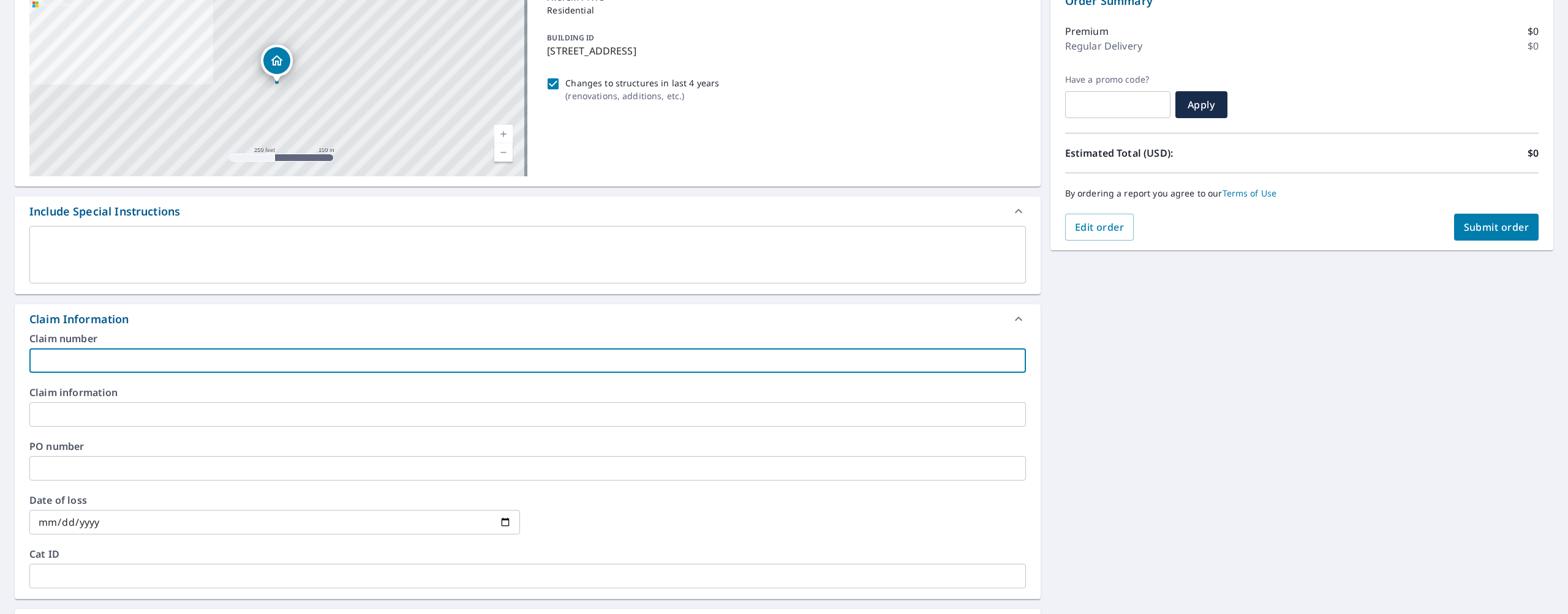
paste input "B14708290"
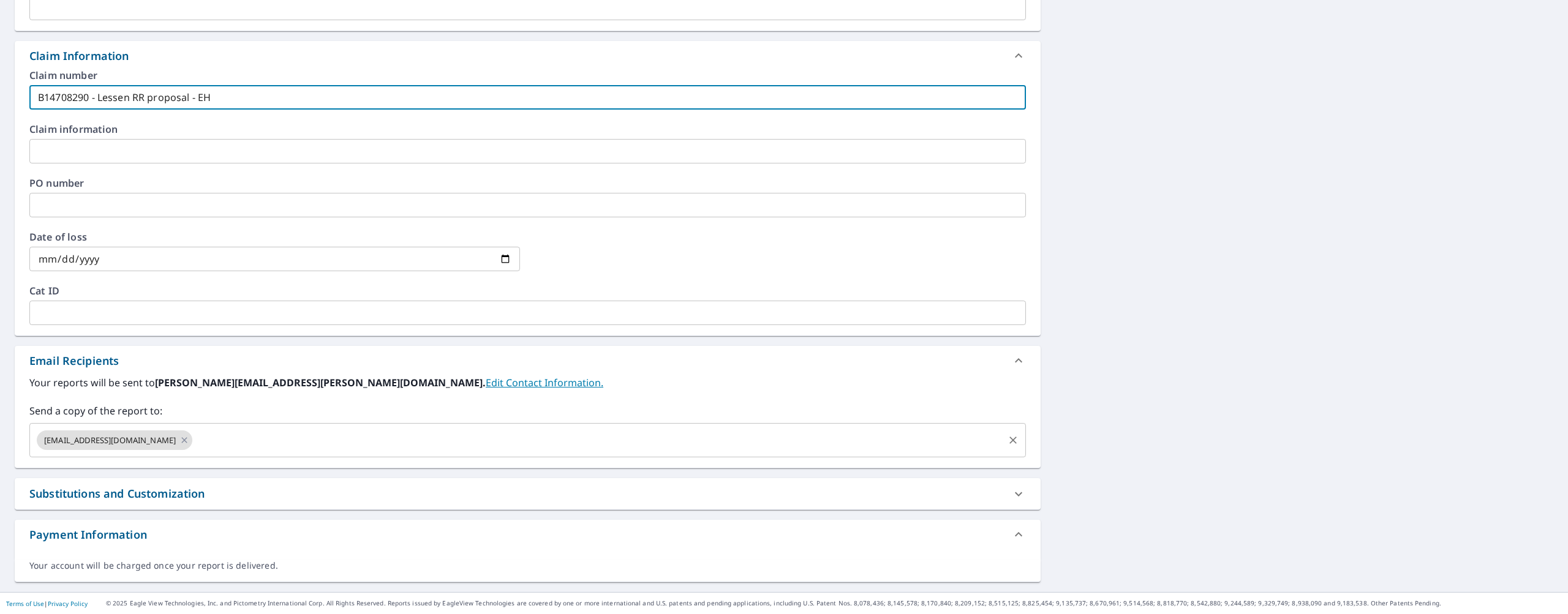
click at [237, 454] on div "reroofs@quickroofing.com ​" at bounding box center [527, 440] width 996 height 34
type input "B14708290 - Lessen RR proposal - EH"
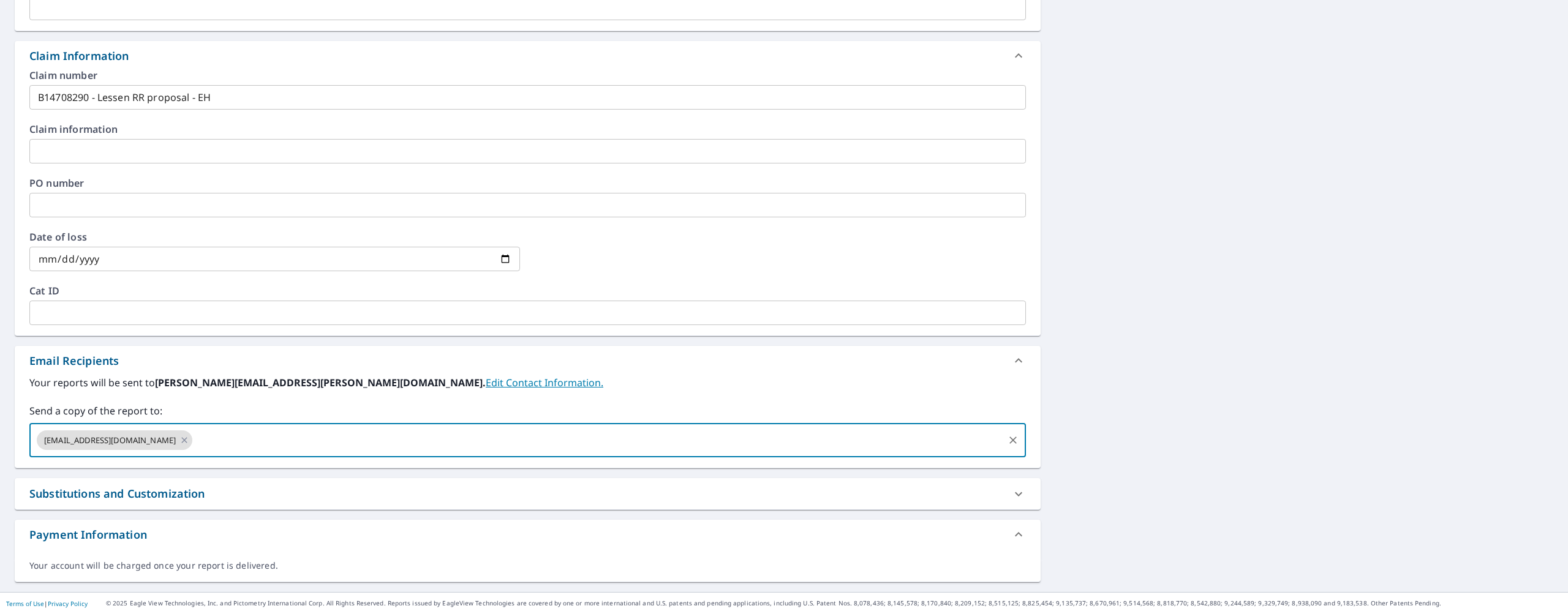
paste input "Ethan.herrera@quickroofing.com"
type input "Ethan.herrera@quickroofing.com"
paste input "Kerry.Quick@quickroofing.com"
type input "Kerry.Quick@quickroofing.com"
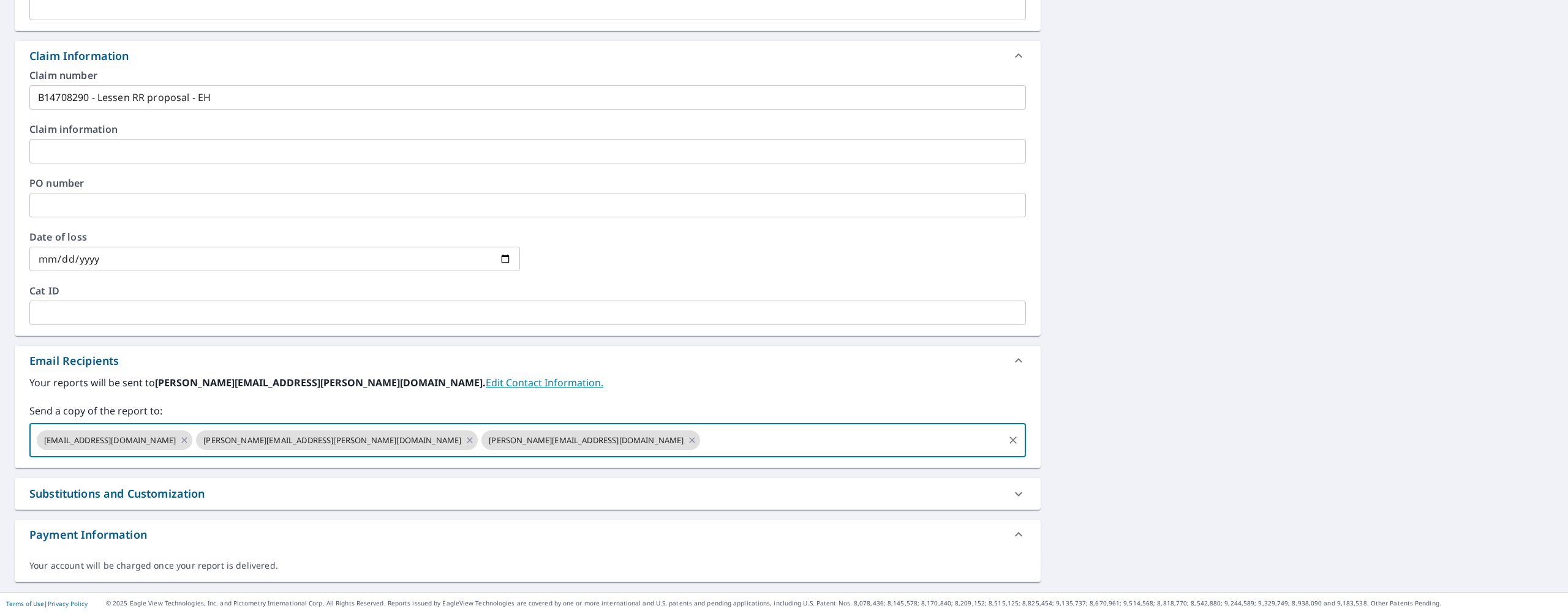
scroll to position [302, 0]
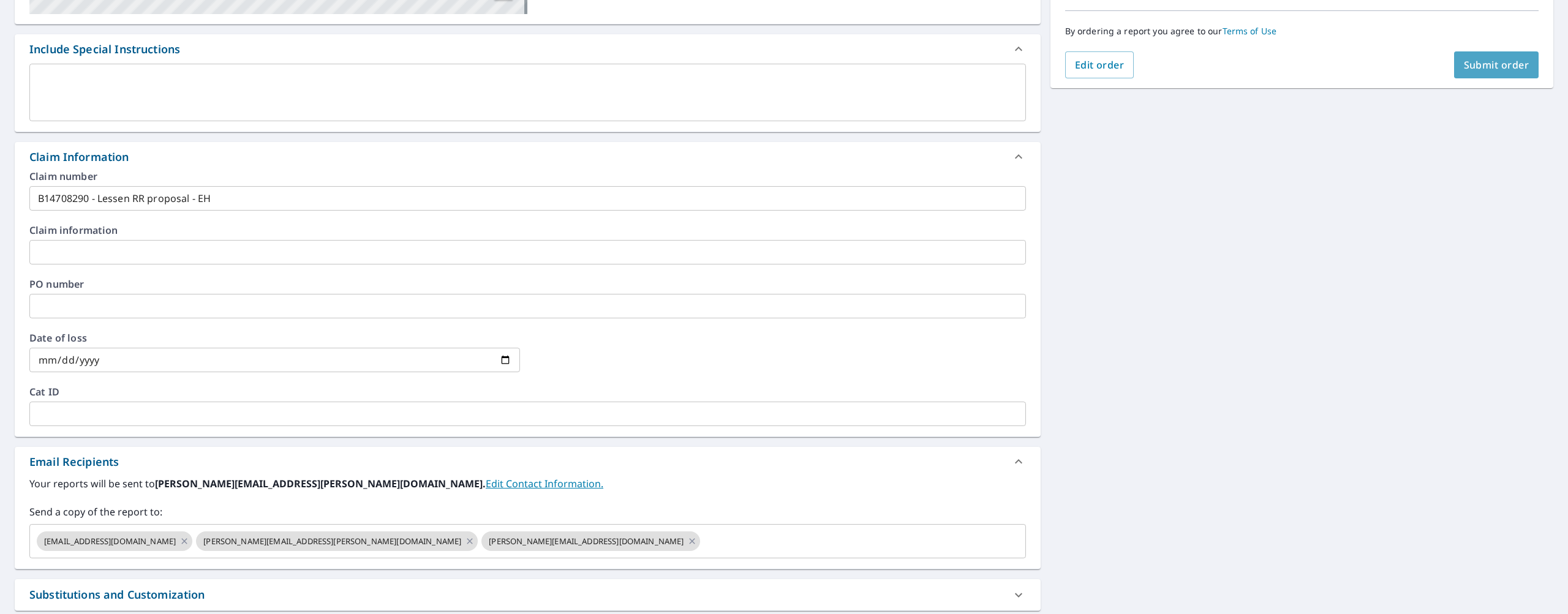
click at [1496, 62] on span "Submit order" at bounding box center [1496, 65] width 65 height 14
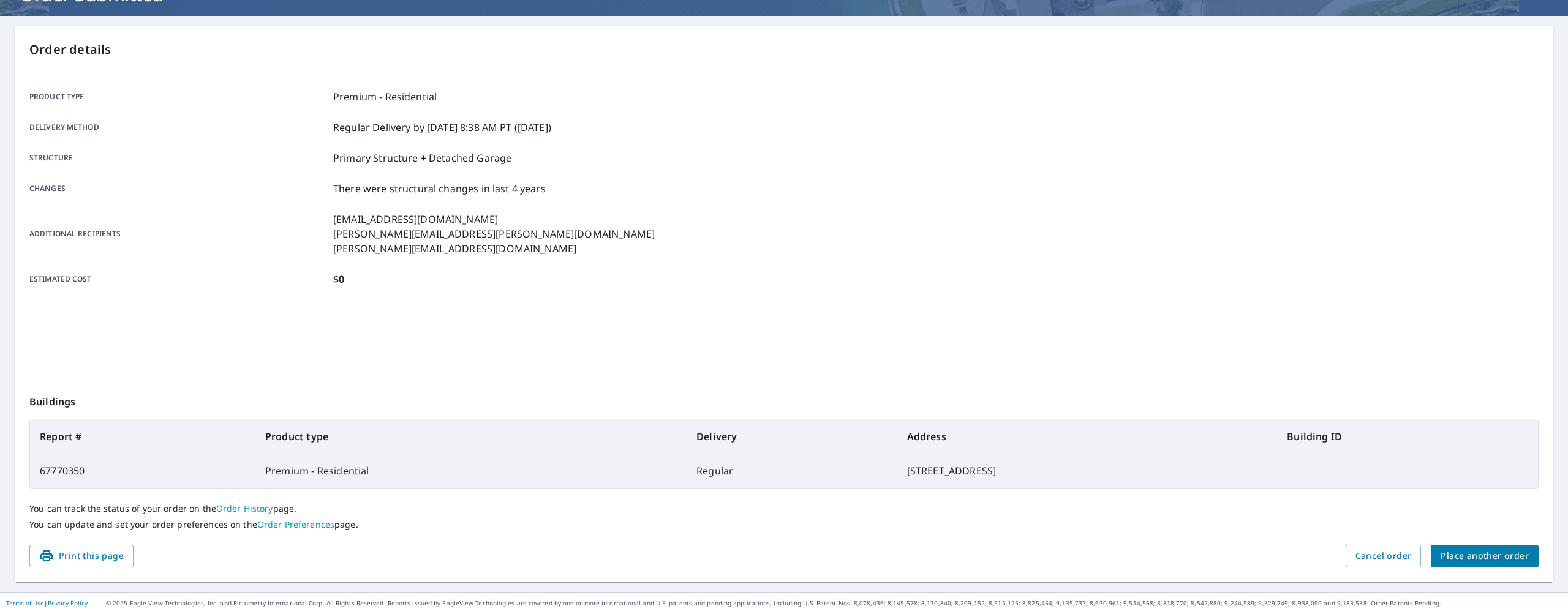
scroll to position [96, 0]
